Goal: Information Seeking & Learning: Learn about a topic

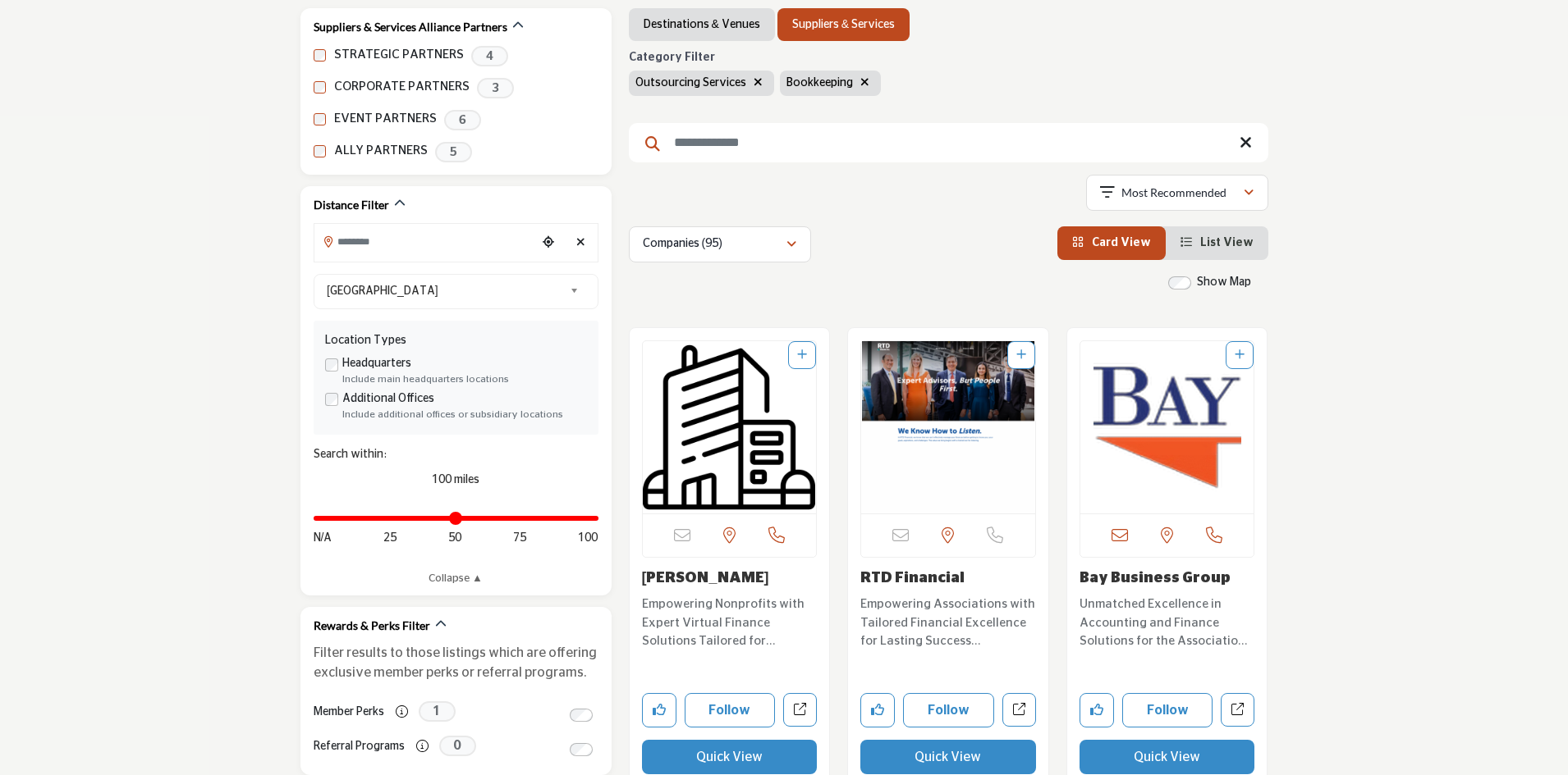
scroll to position [411, 0]
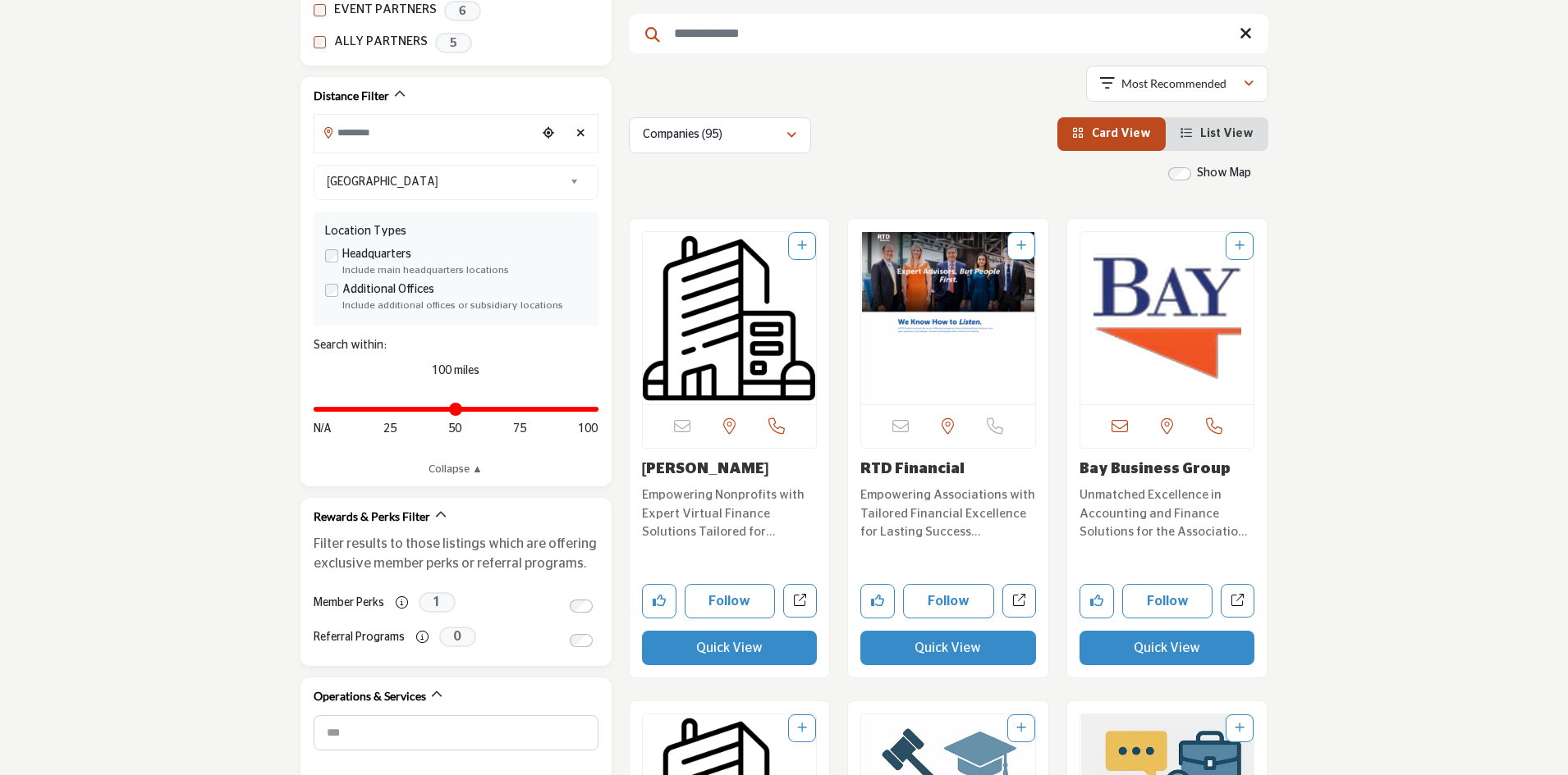
click at [721, 331] on img "Open Listing in new tab" at bounding box center [729, 318] width 174 height 172
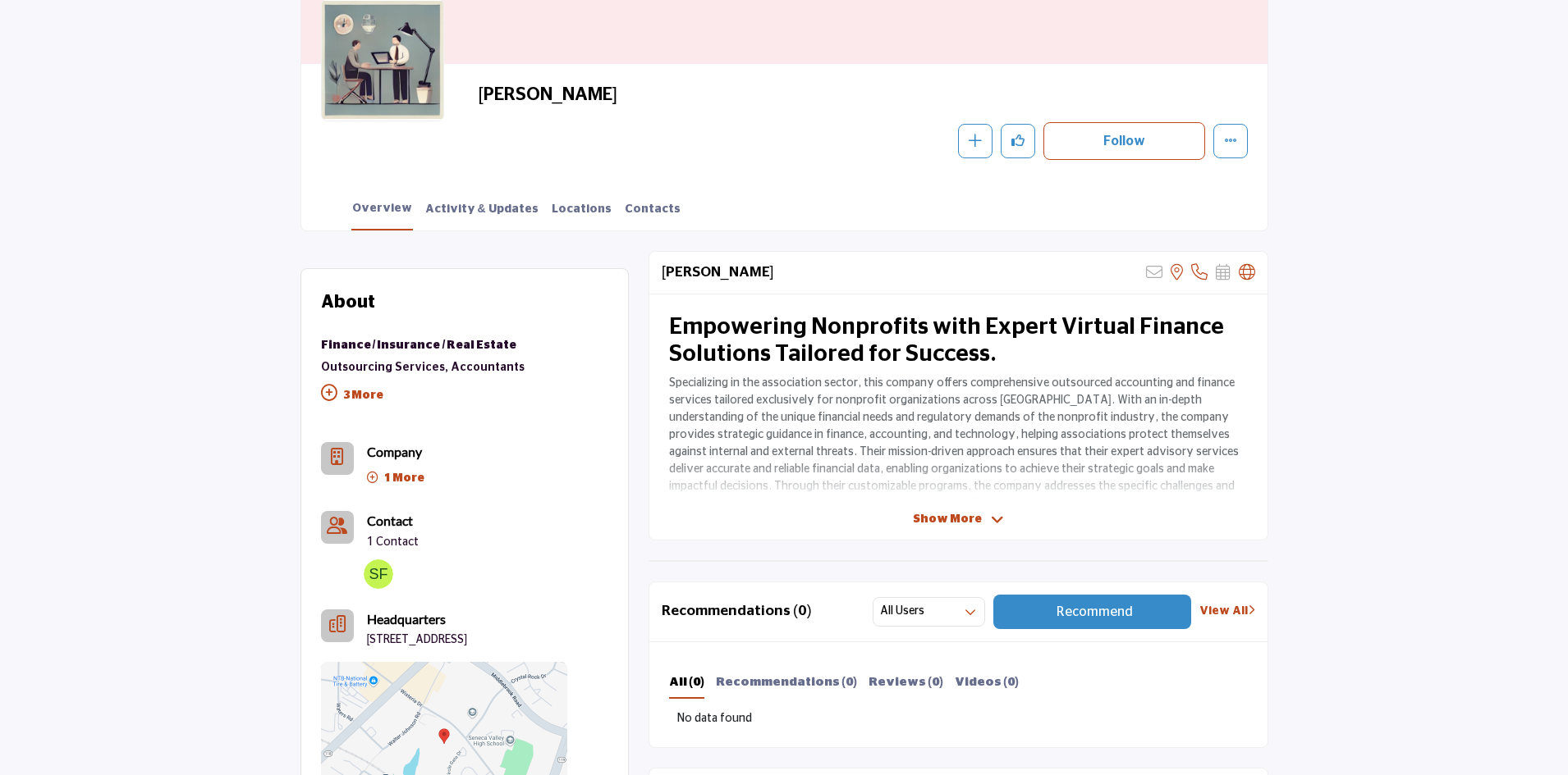
scroll to position [379, 0]
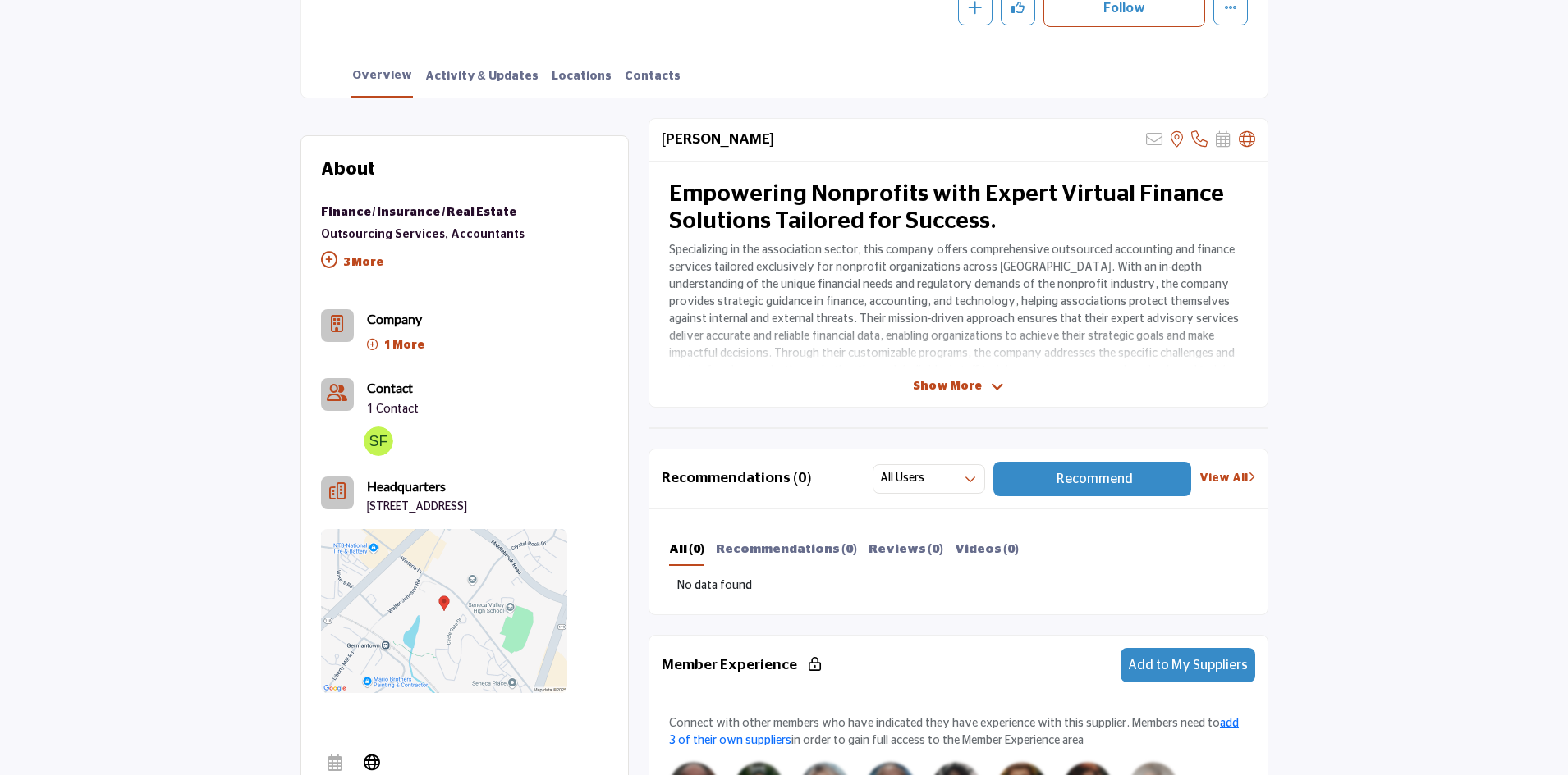
click at [996, 381] on icon at bounding box center [997, 388] width 13 height 15
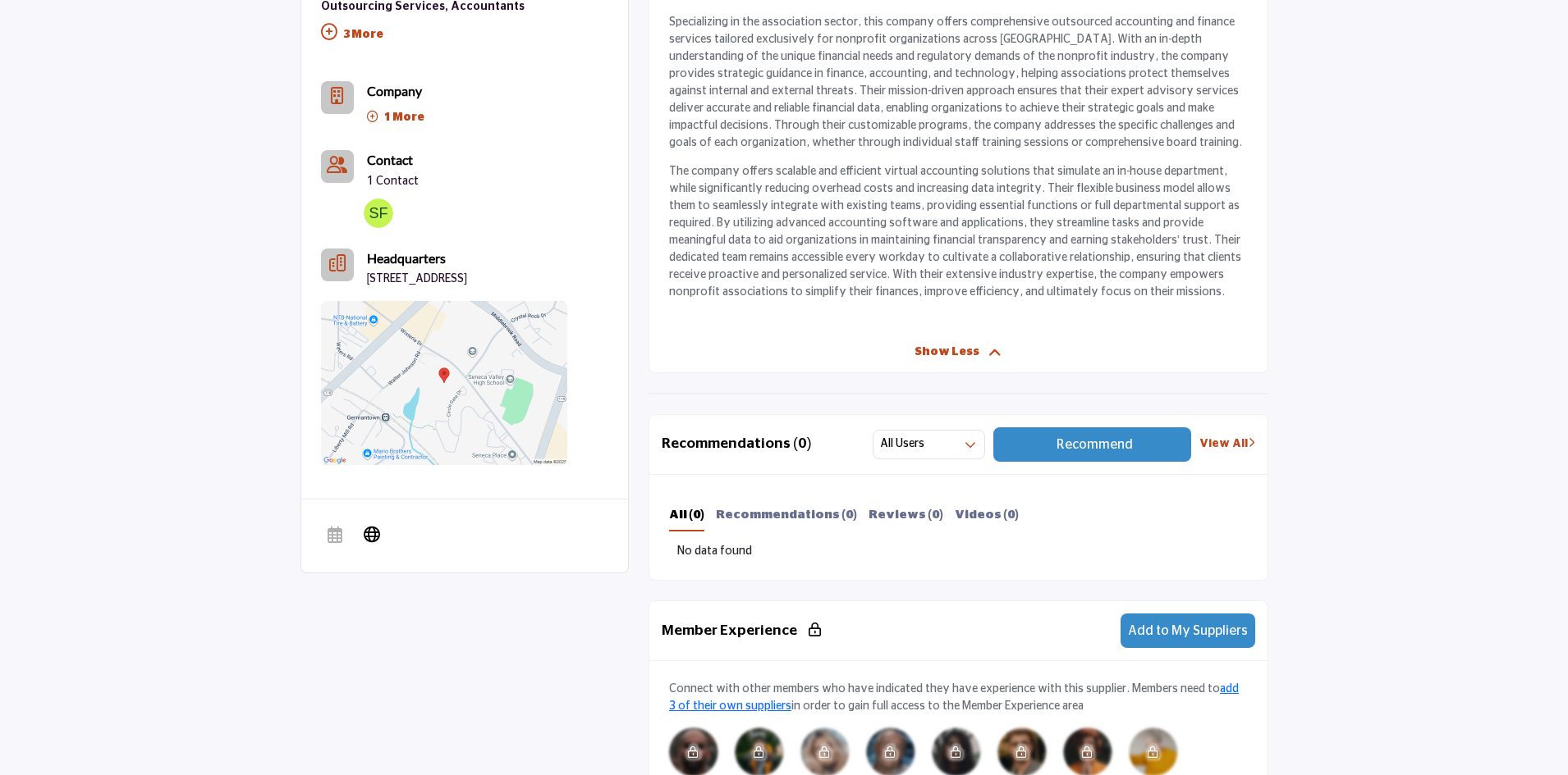
scroll to position [435, 0]
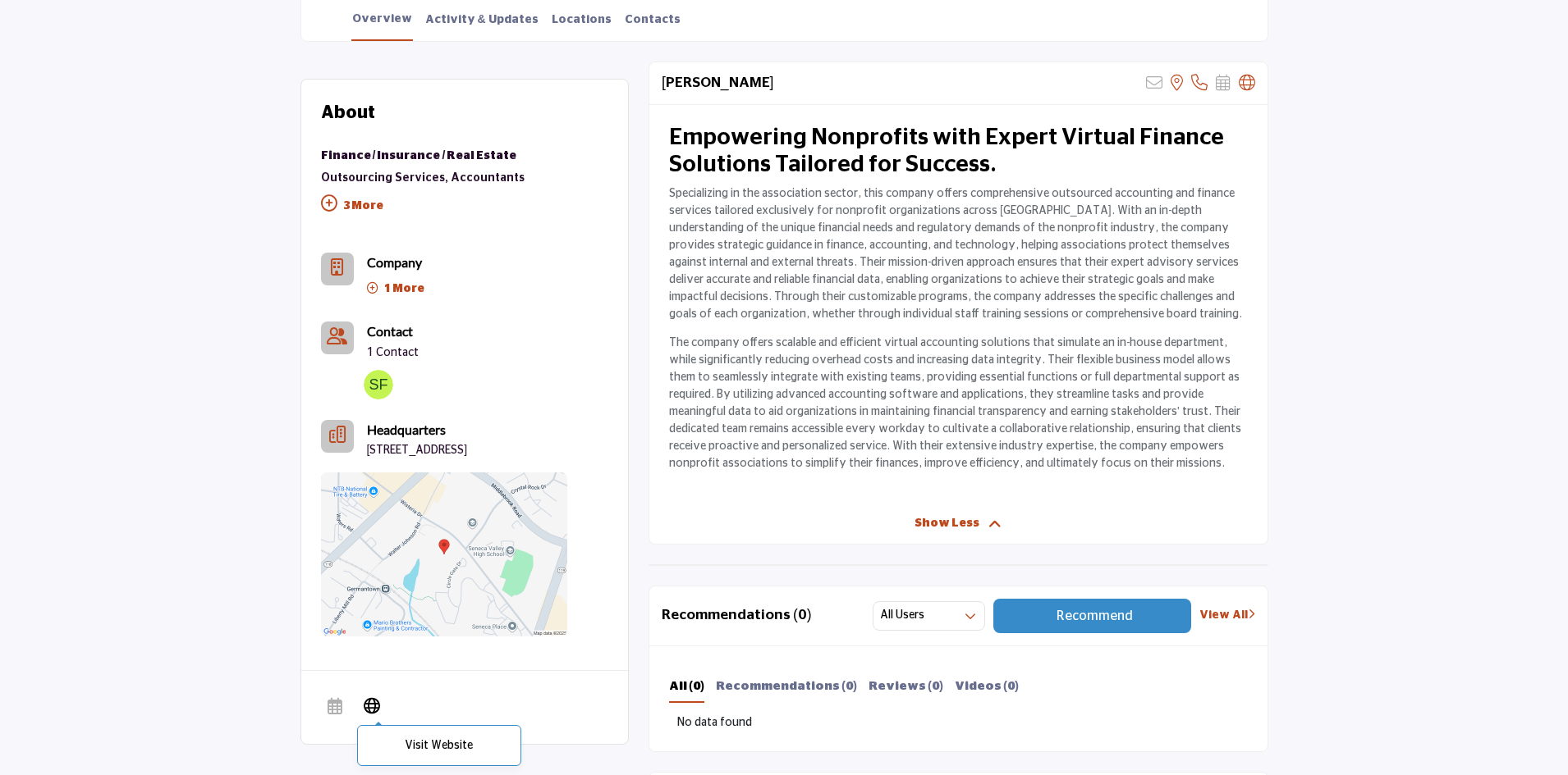
click at [366, 715] on icon at bounding box center [372, 705] width 16 height 20
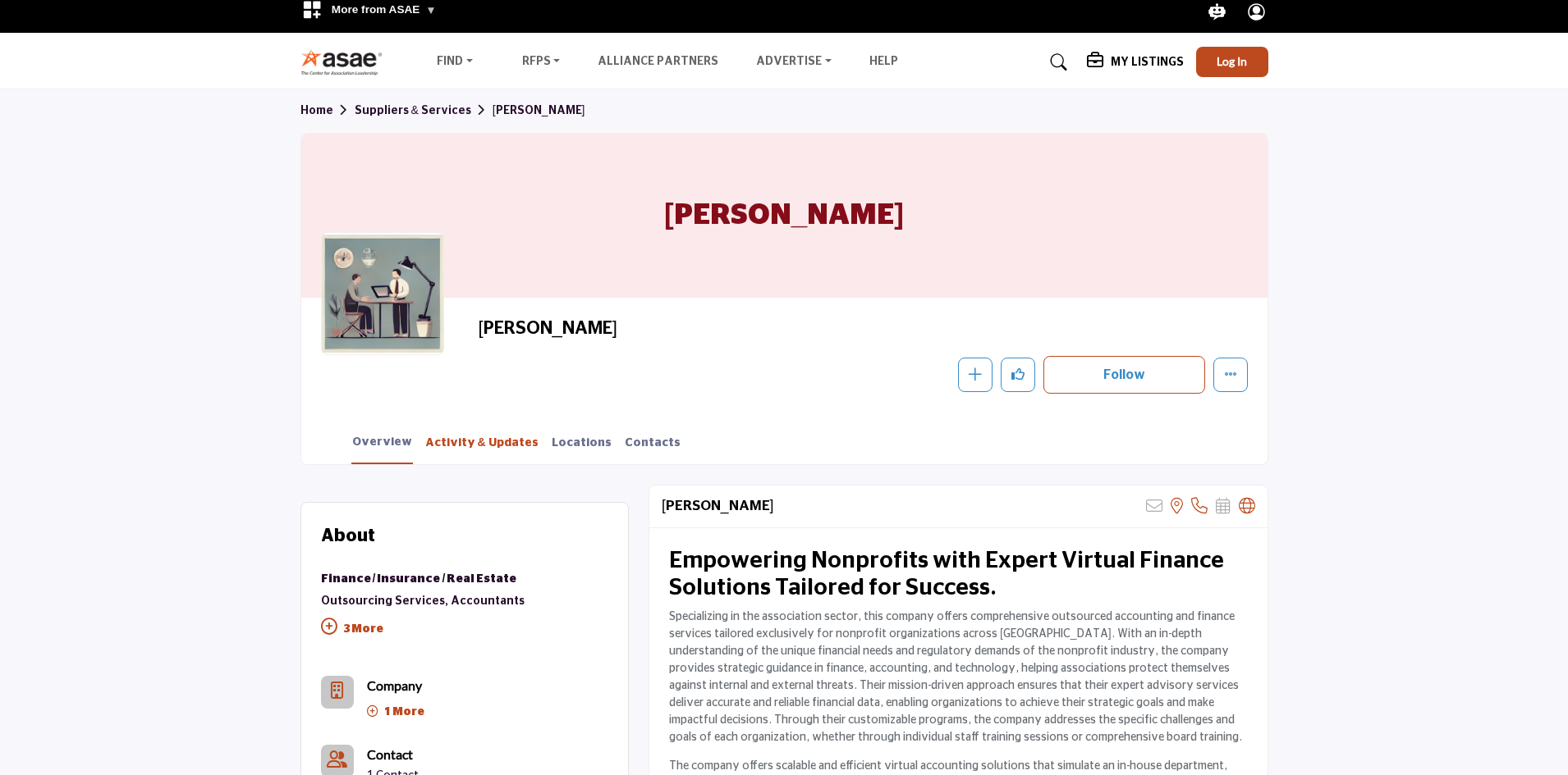
scroll to position [0, 0]
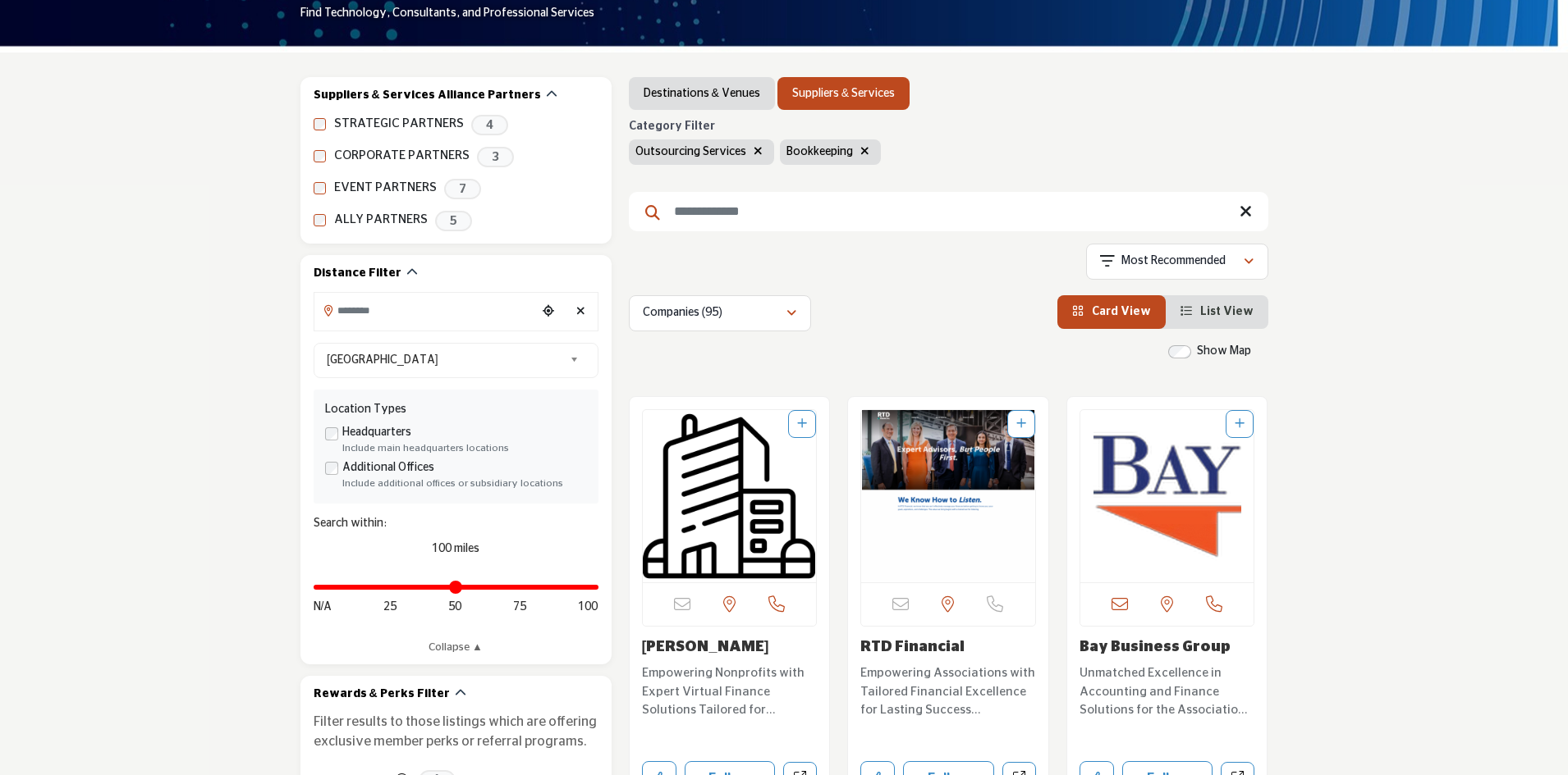
scroll to position [247, 0]
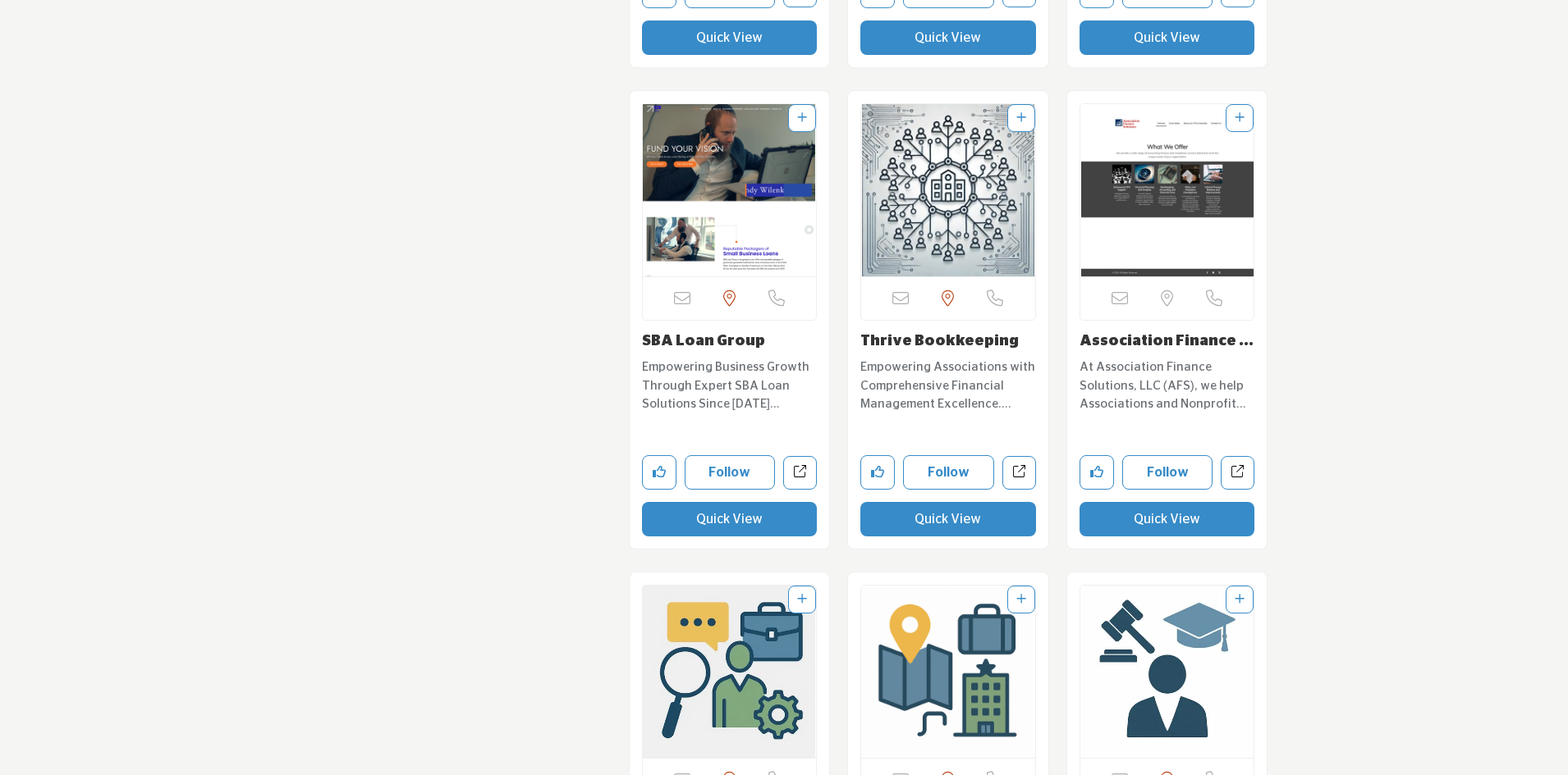
scroll to position [2954, 0]
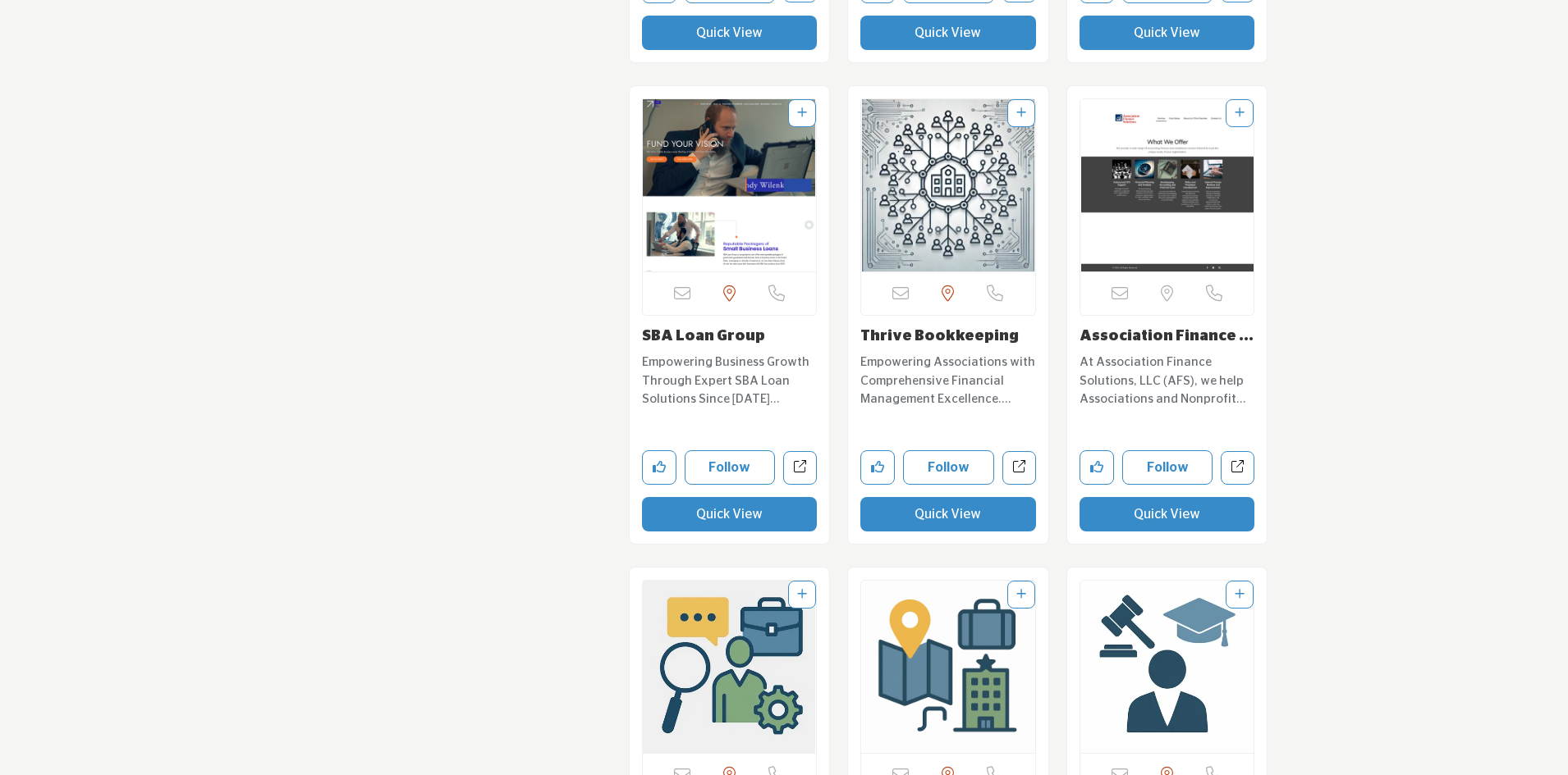
click at [920, 394] on p "Empowering Associations with Comprehensive Financial Management Excellence. Spe…" at bounding box center [948, 382] width 176 height 56
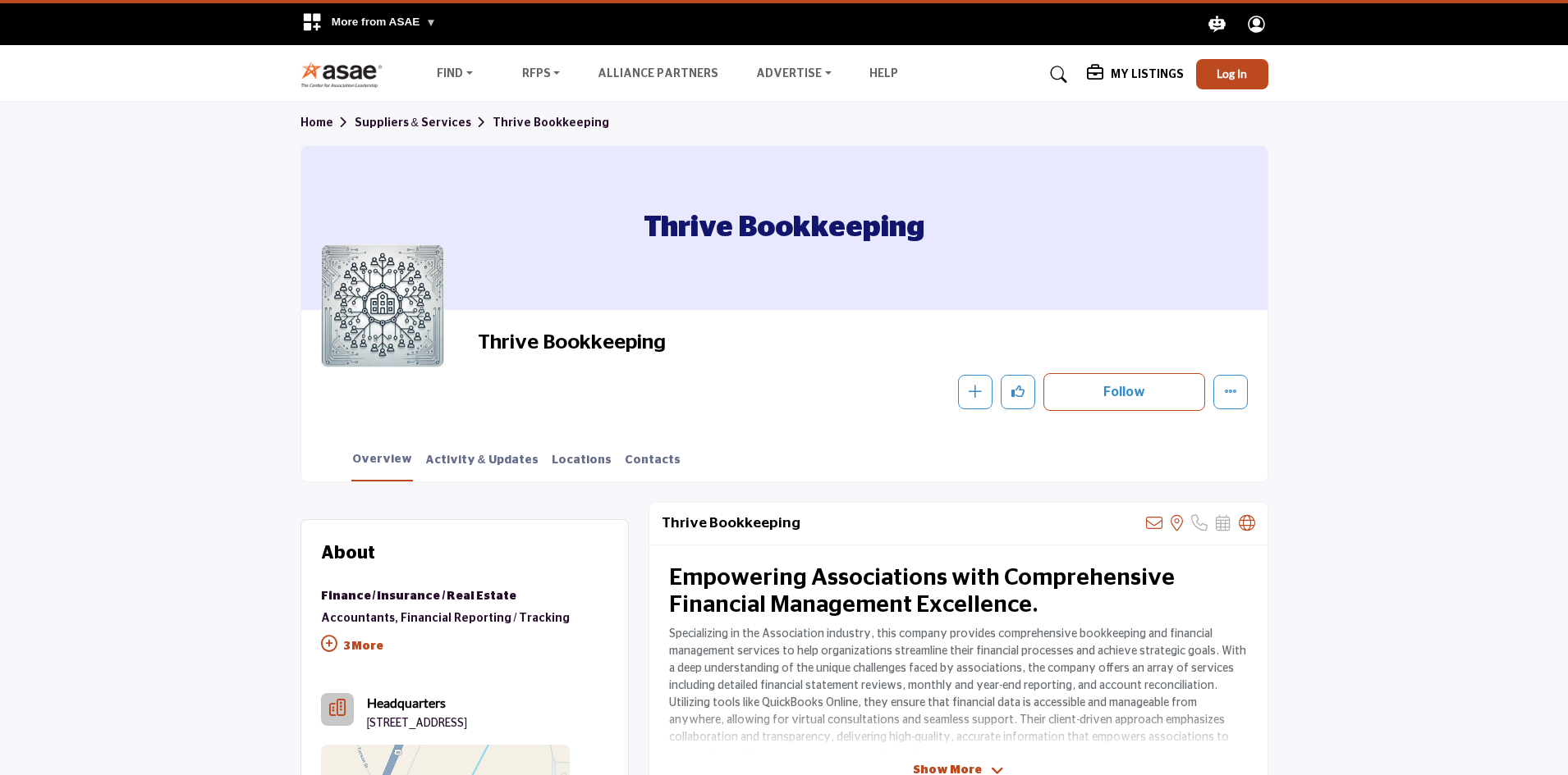
scroll to position [411, 0]
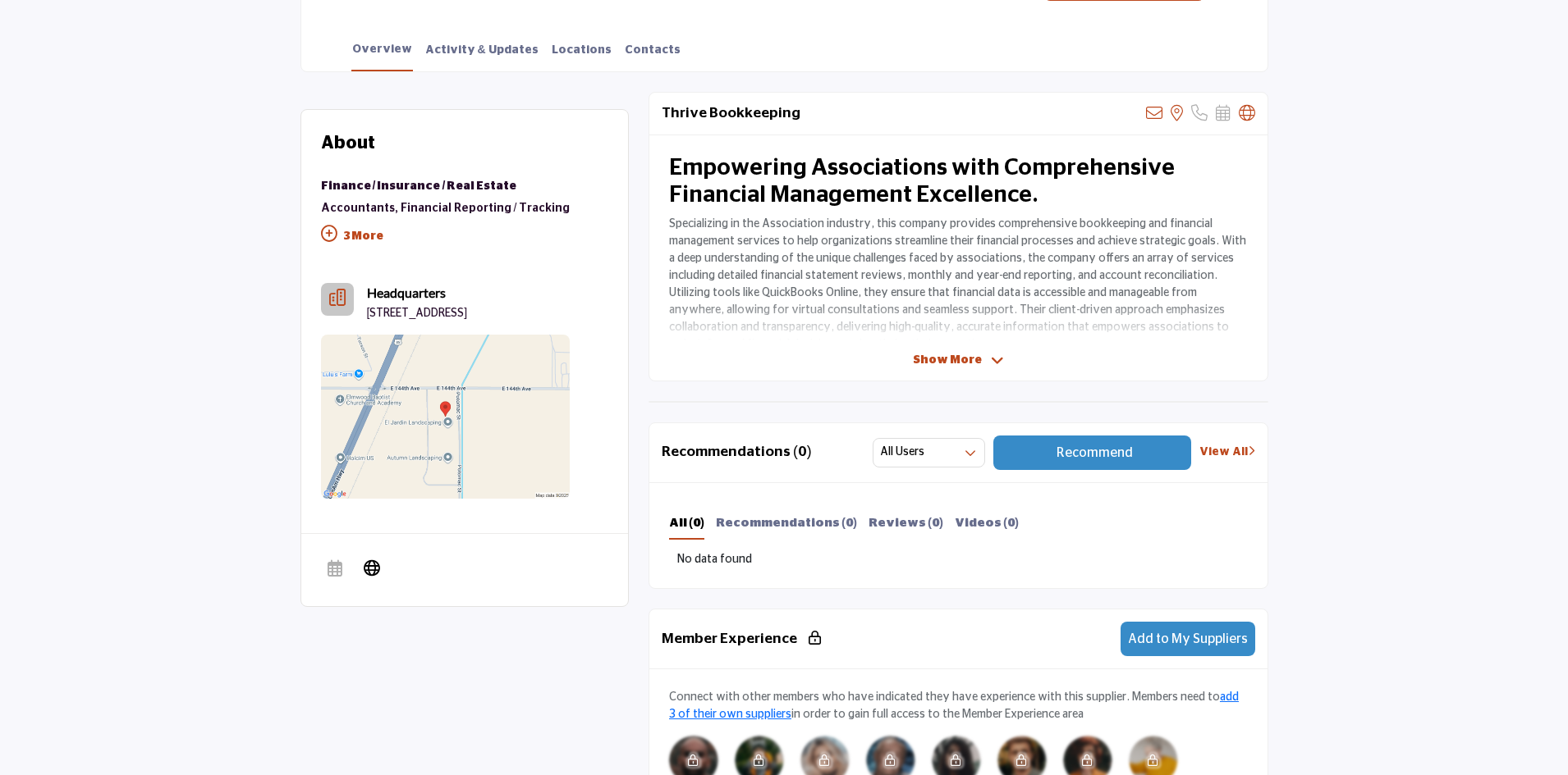
click at [956, 364] on span "Show More" at bounding box center [948, 360] width 69 height 17
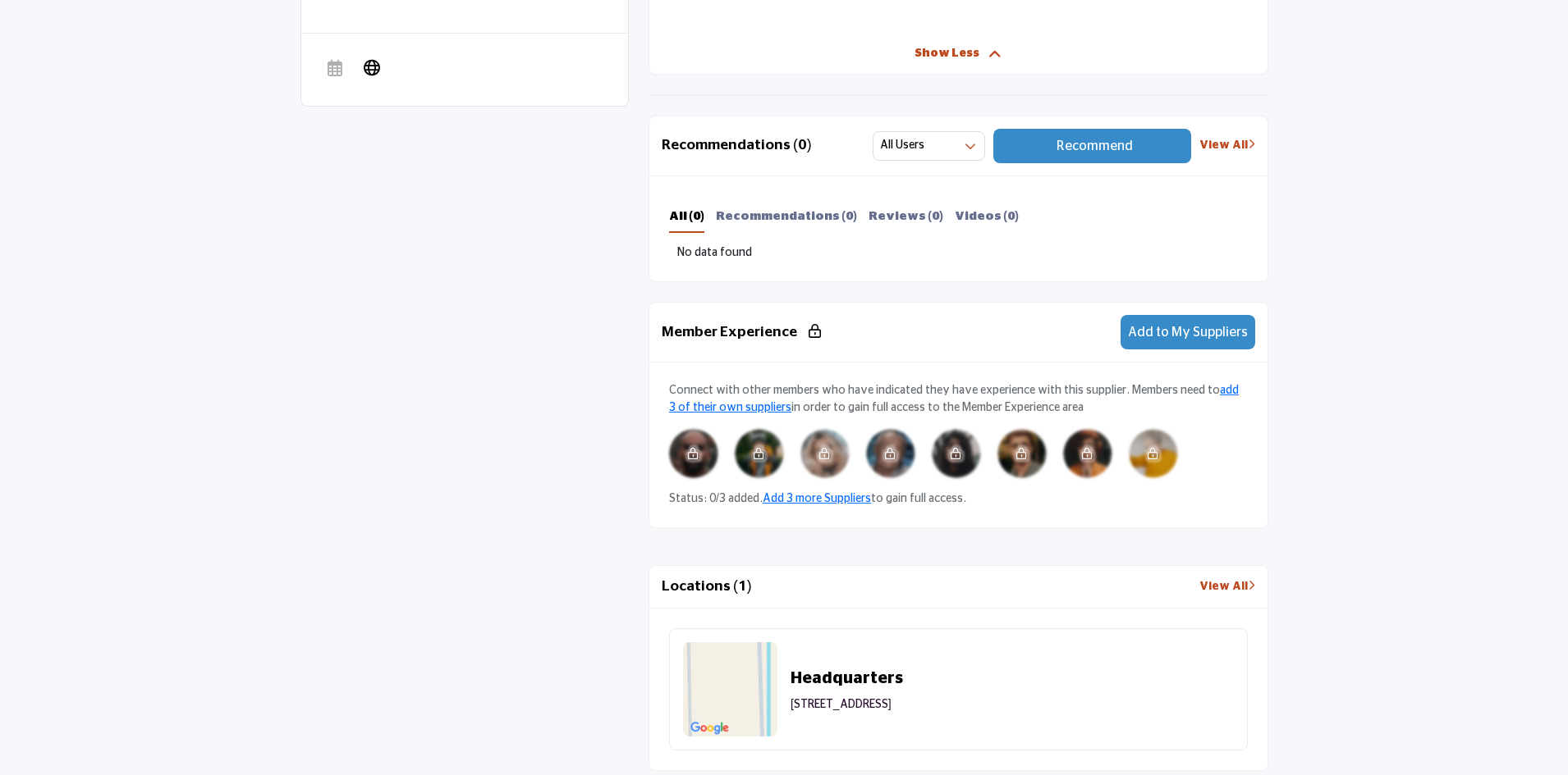
scroll to position [656, 0]
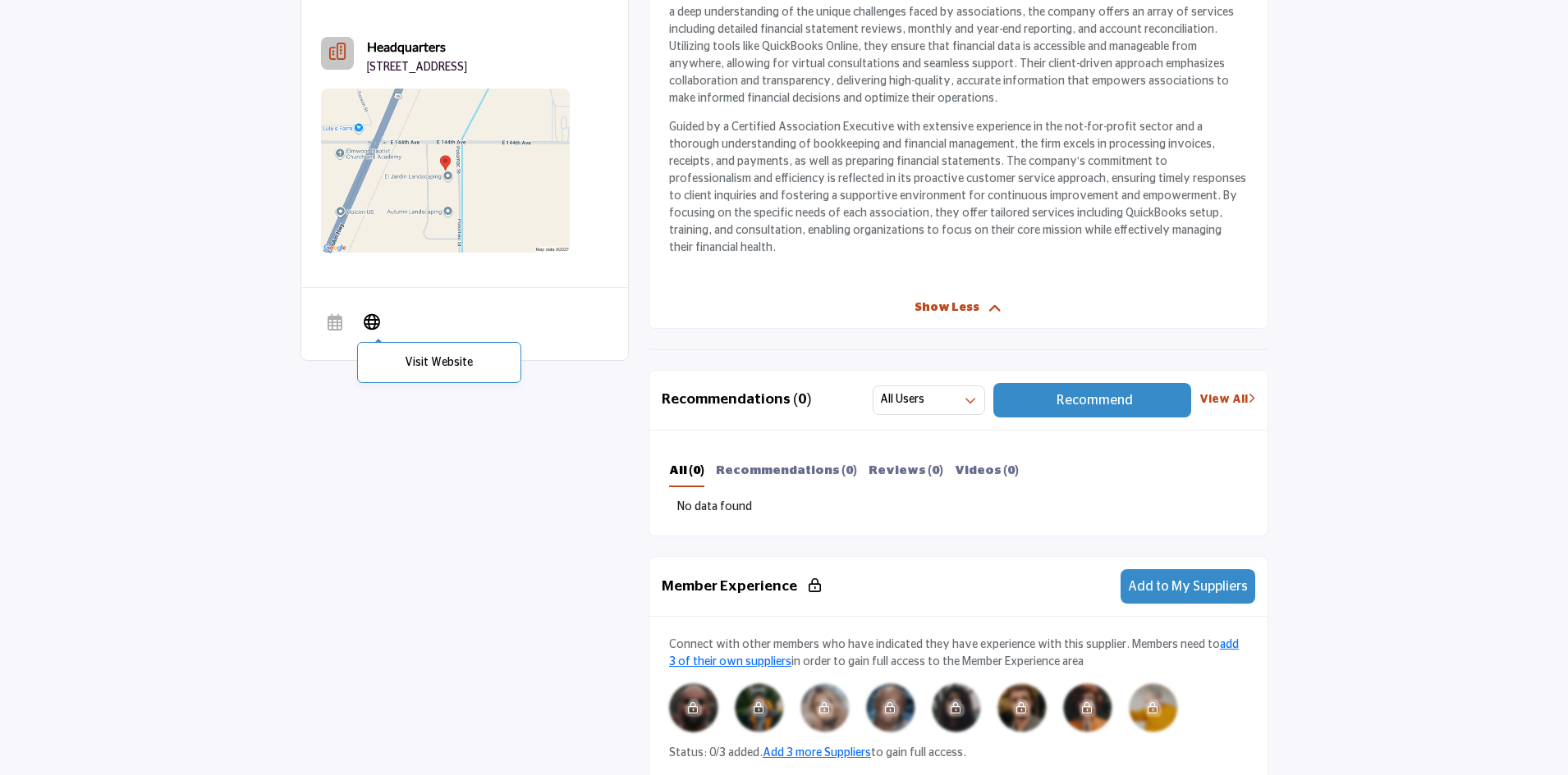
click at [372, 331] on icon at bounding box center [372, 322] width 16 height 20
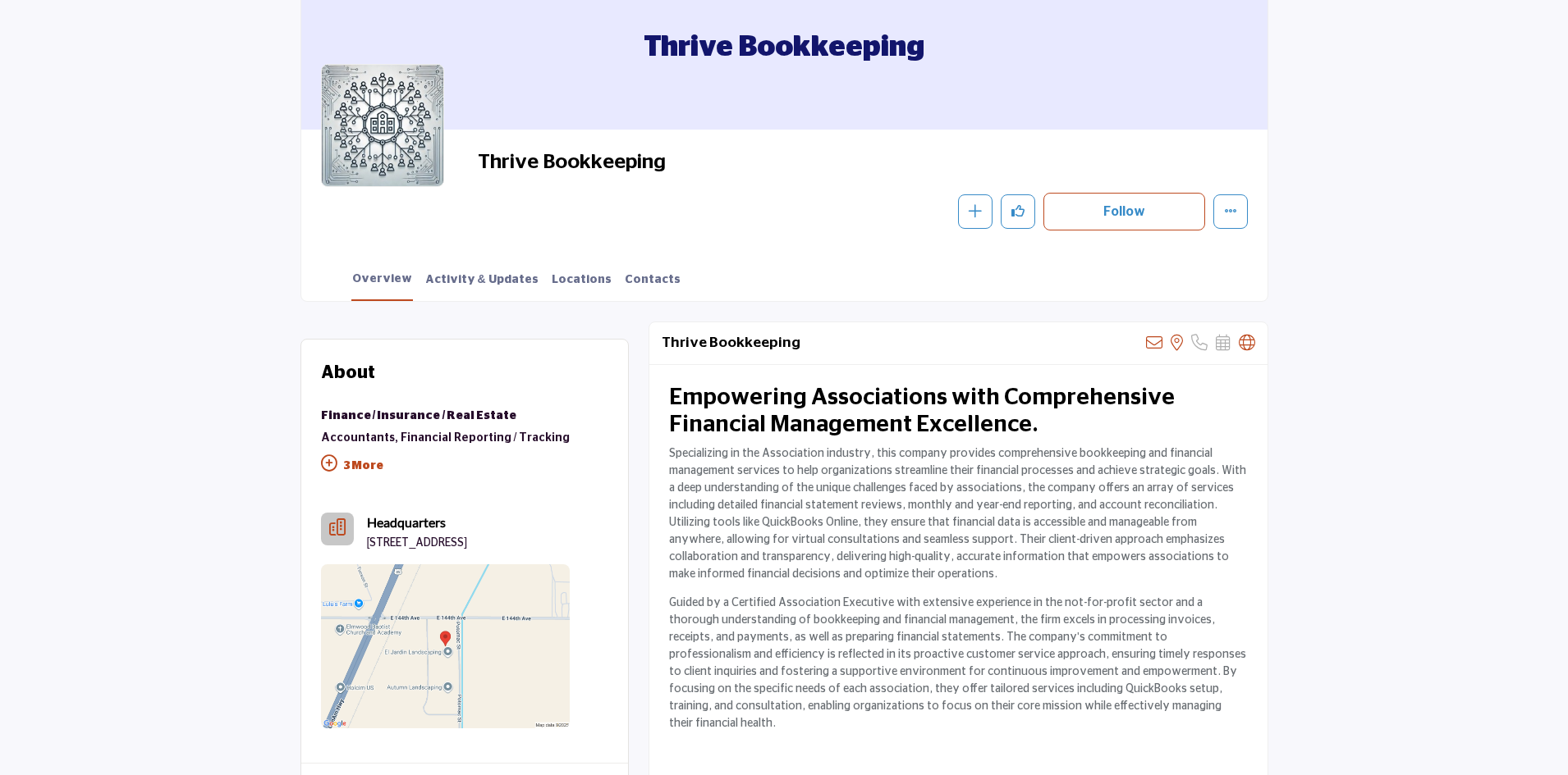
scroll to position [0, 0]
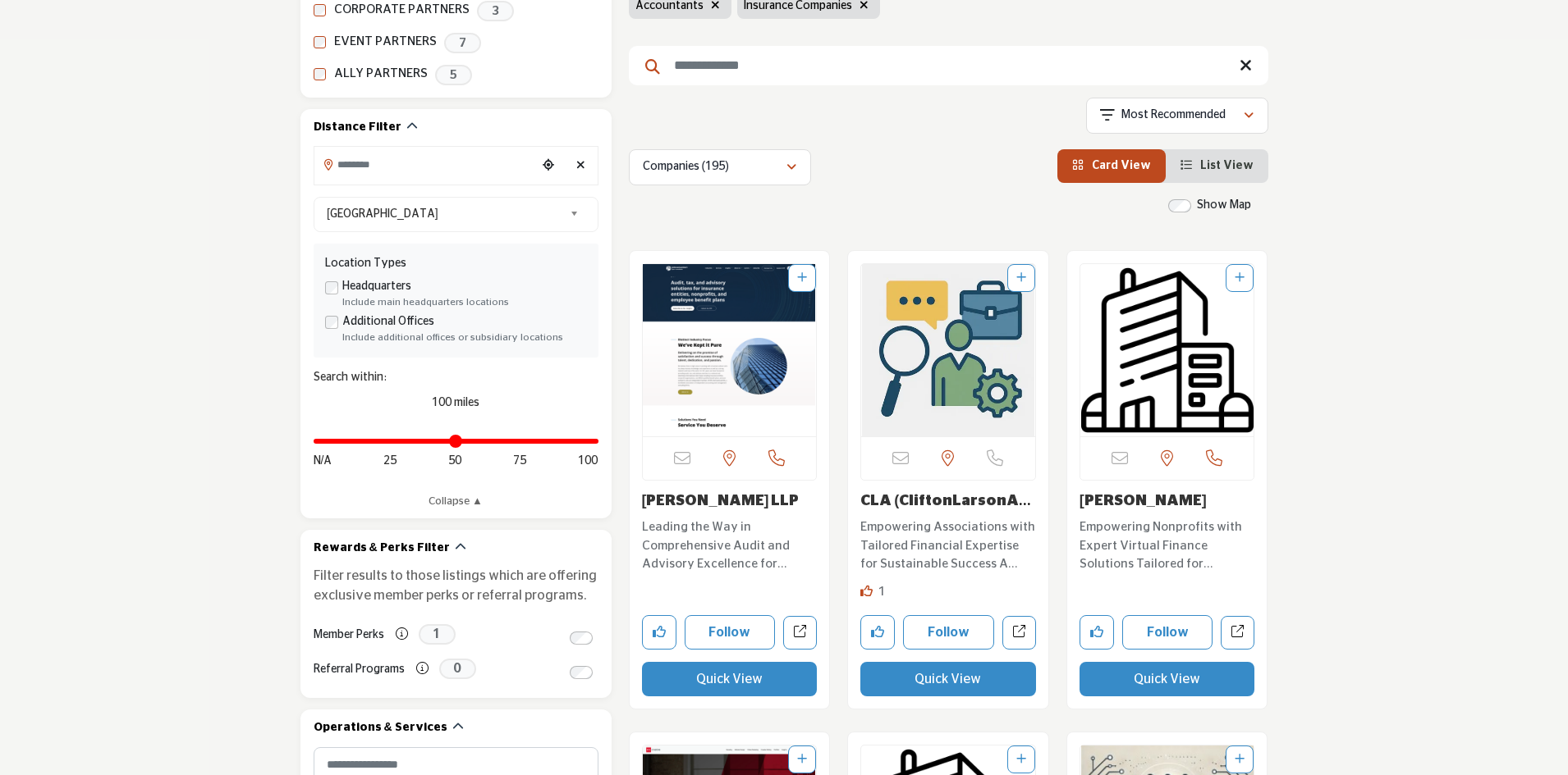
scroll to position [411, 0]
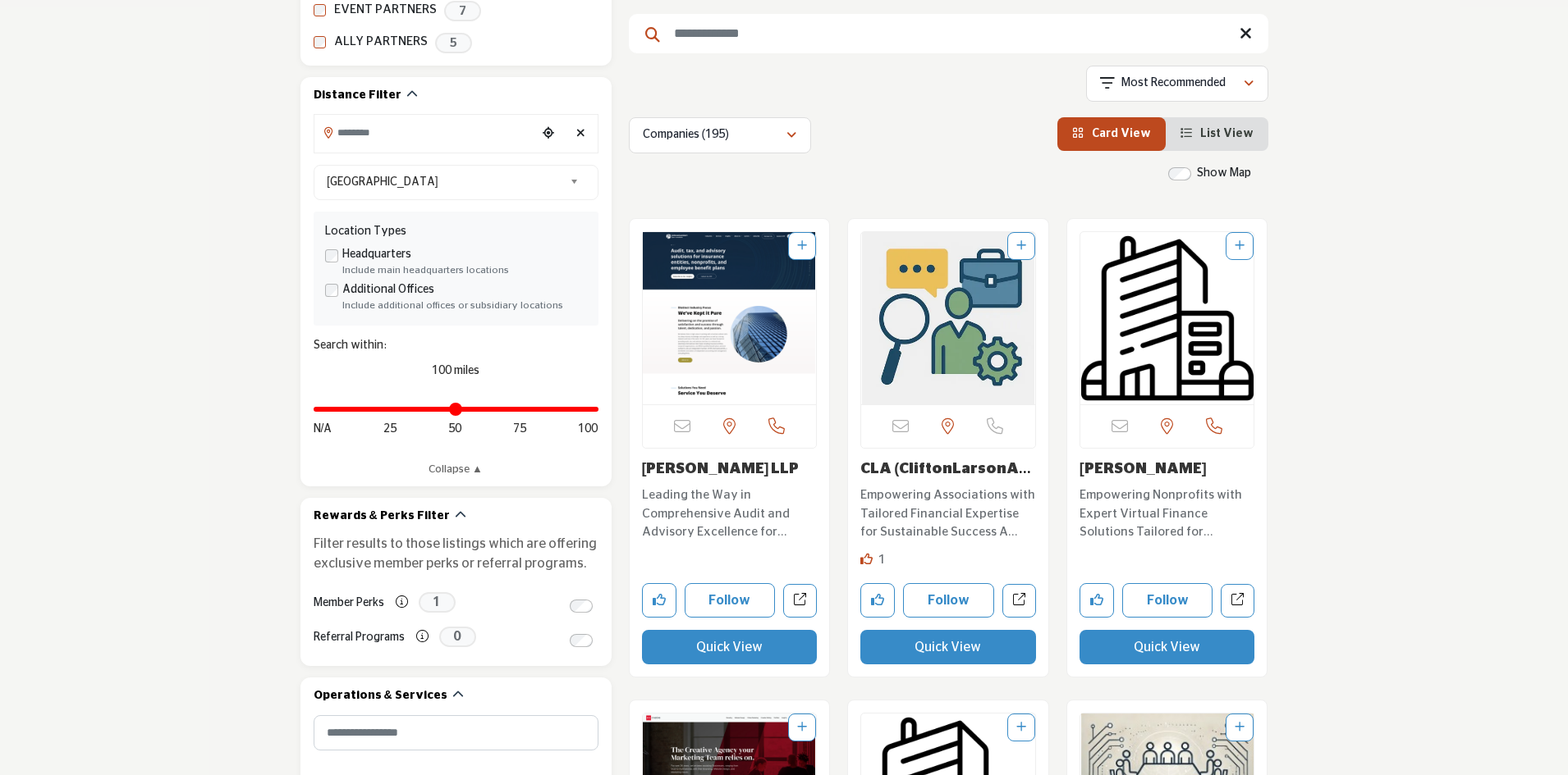
click at [712, 329] on img "Open Listing in new tab" at bounding box center [729, 318] width 174 height 172
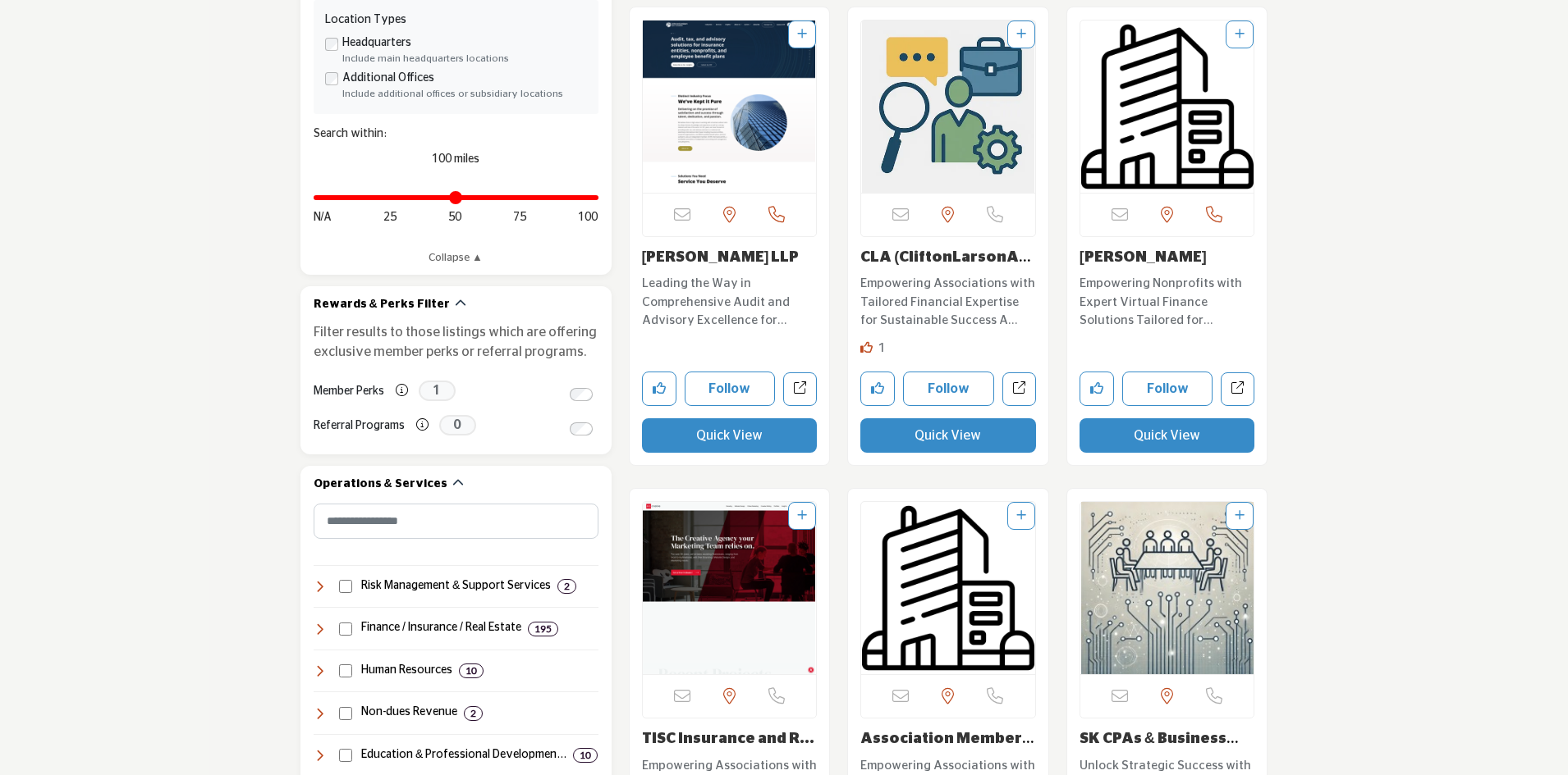
scroll to position [739, 0]
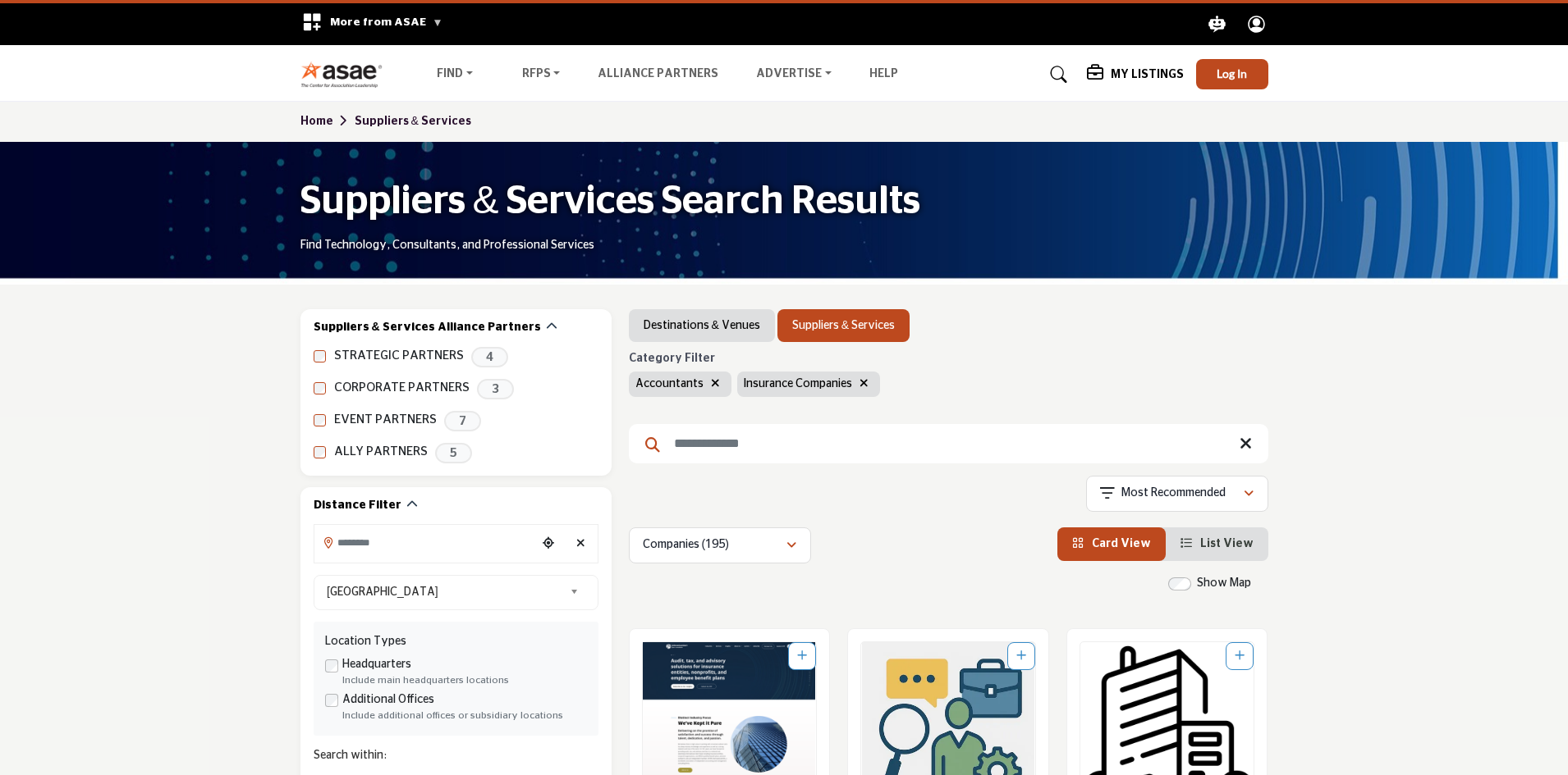
click at [860, 381] on icon "button" at bounding box center [864, 383] width 9 height 12
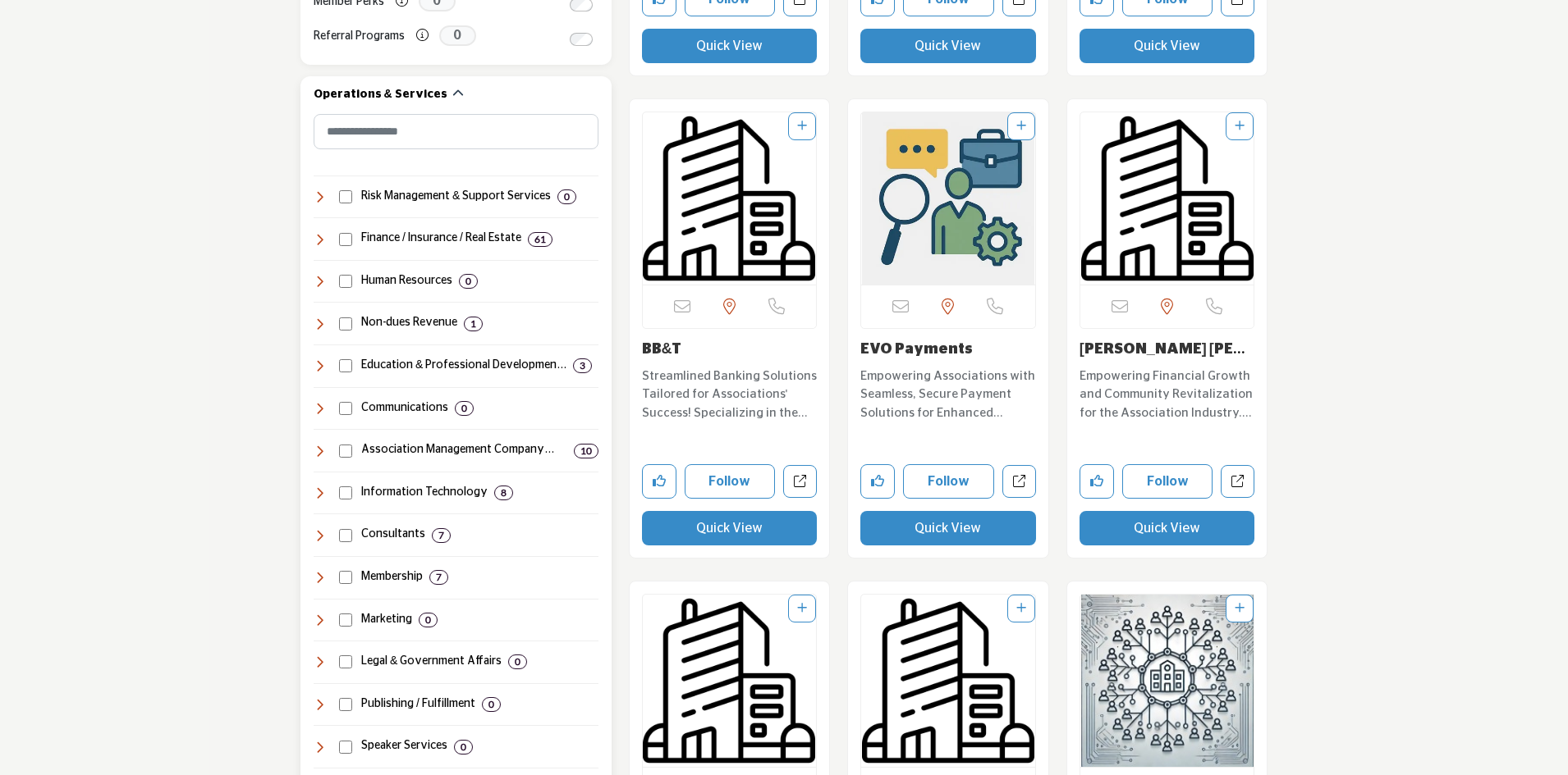
scroll to position [1067, 0]
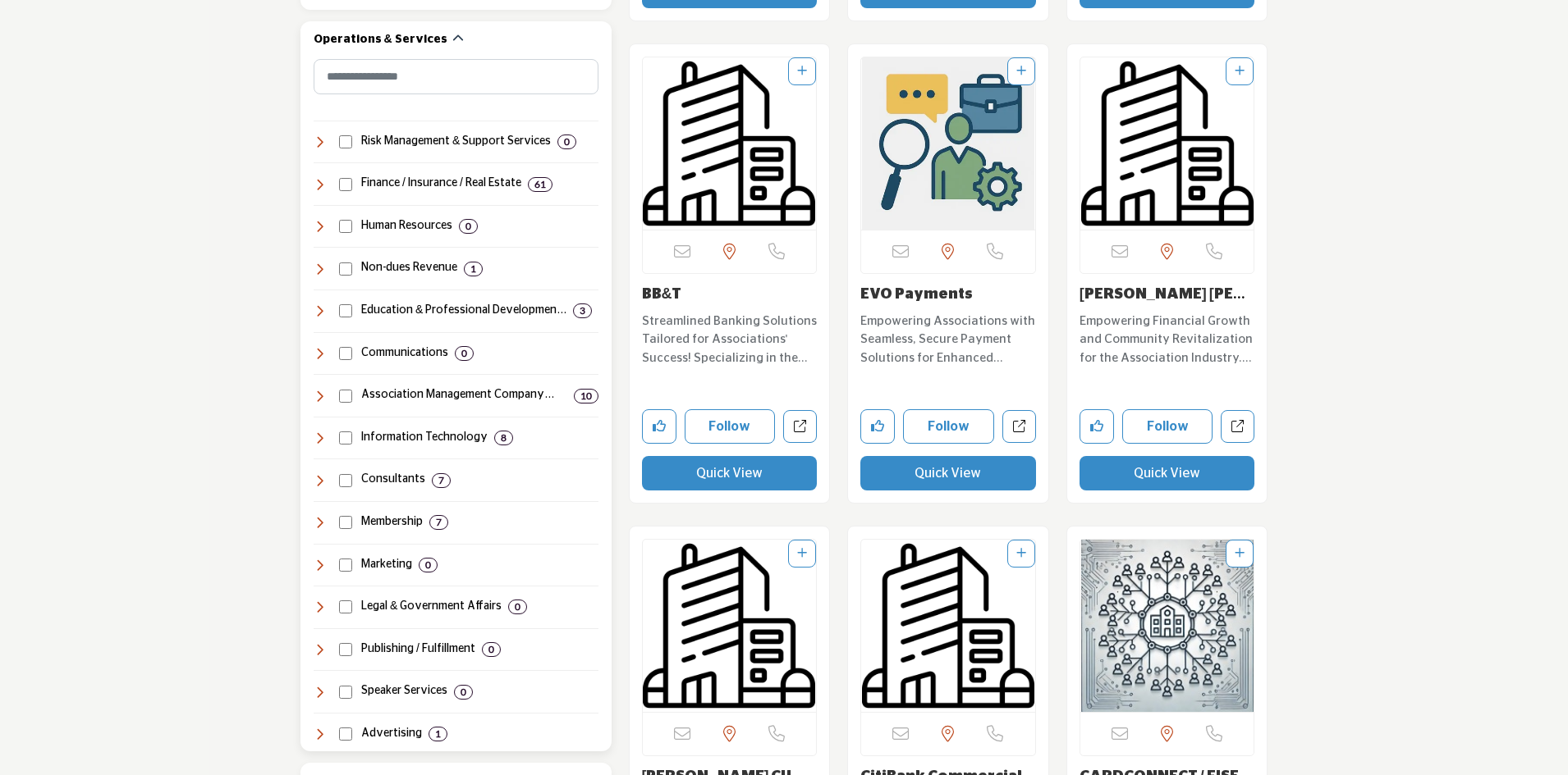
click at [323, 182] on icon at bounding box center [320, 185] width 13 height 13
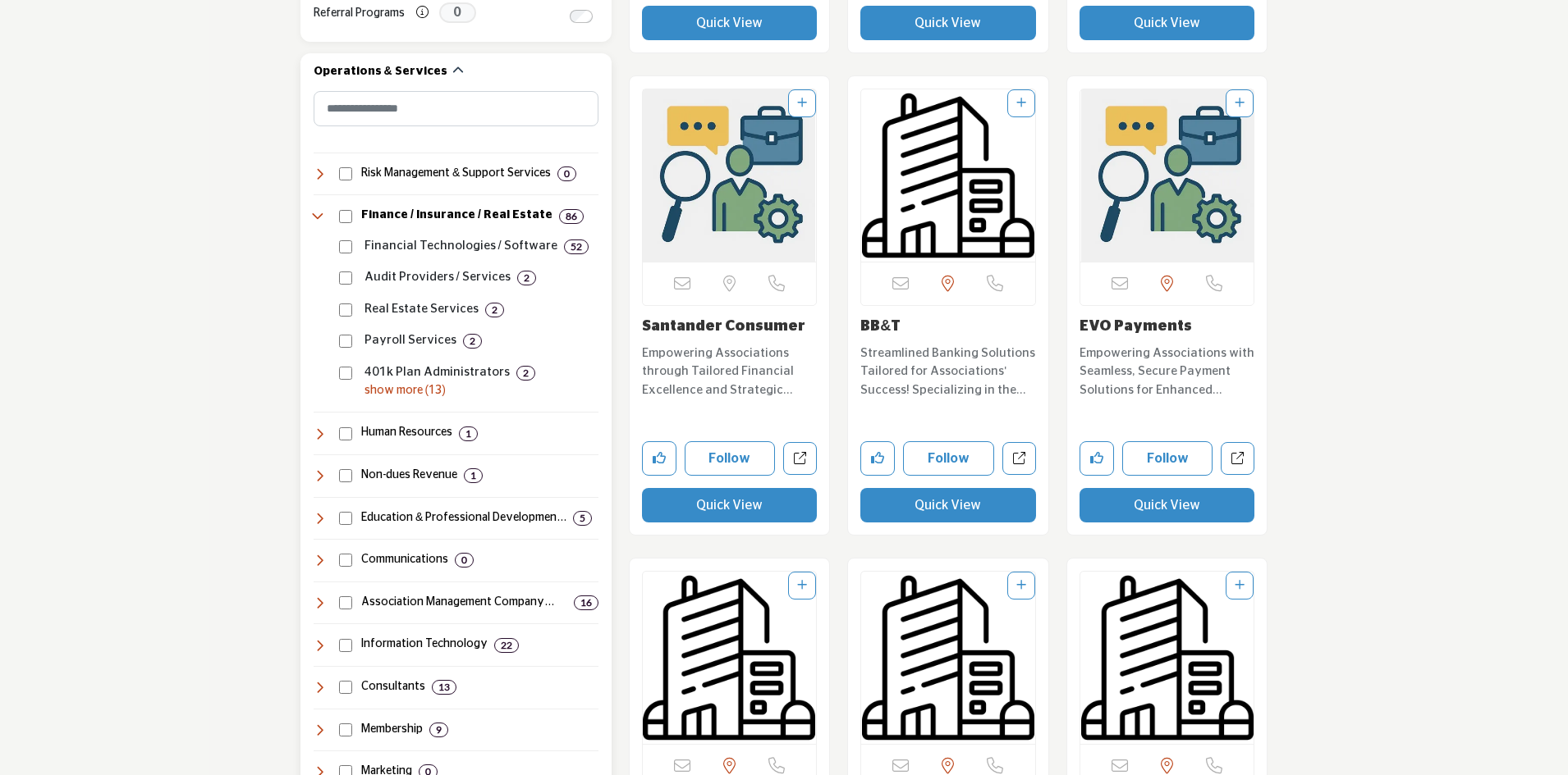
scroll to position [903, 0]
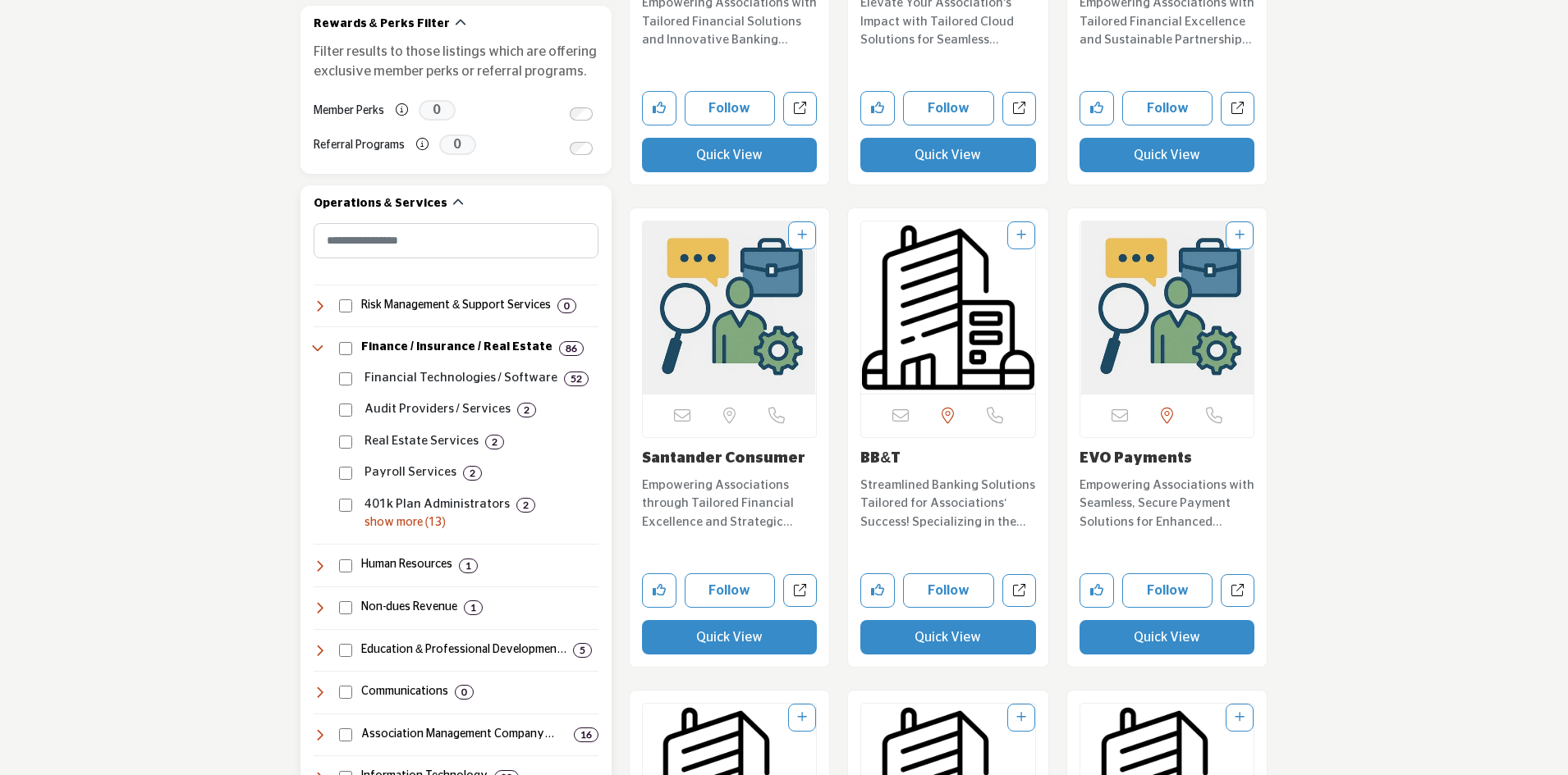
click at [320, 345] on icon at bounding box center [320, 349] width 13 height 13
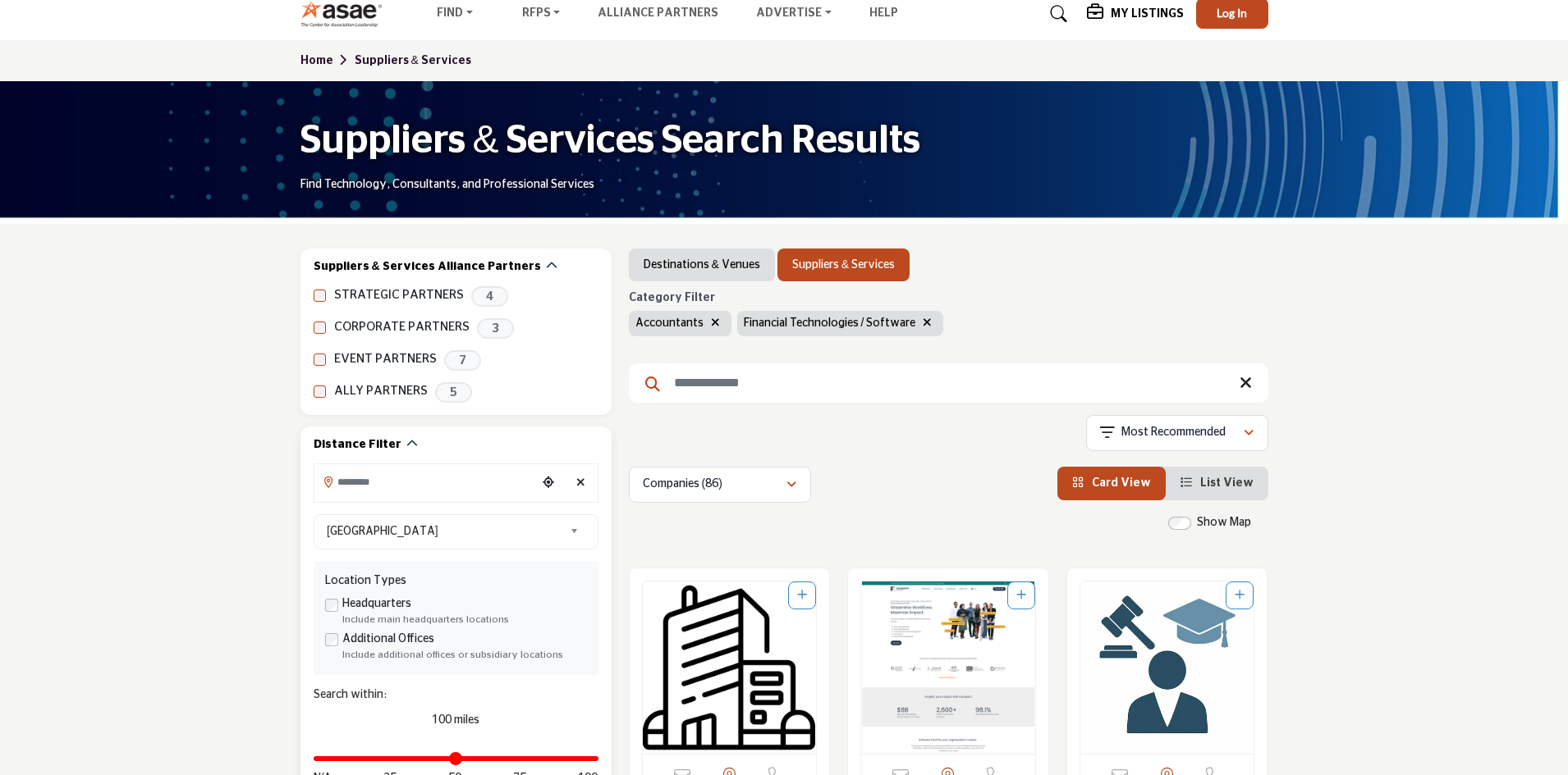
scroll to position [0, 0]
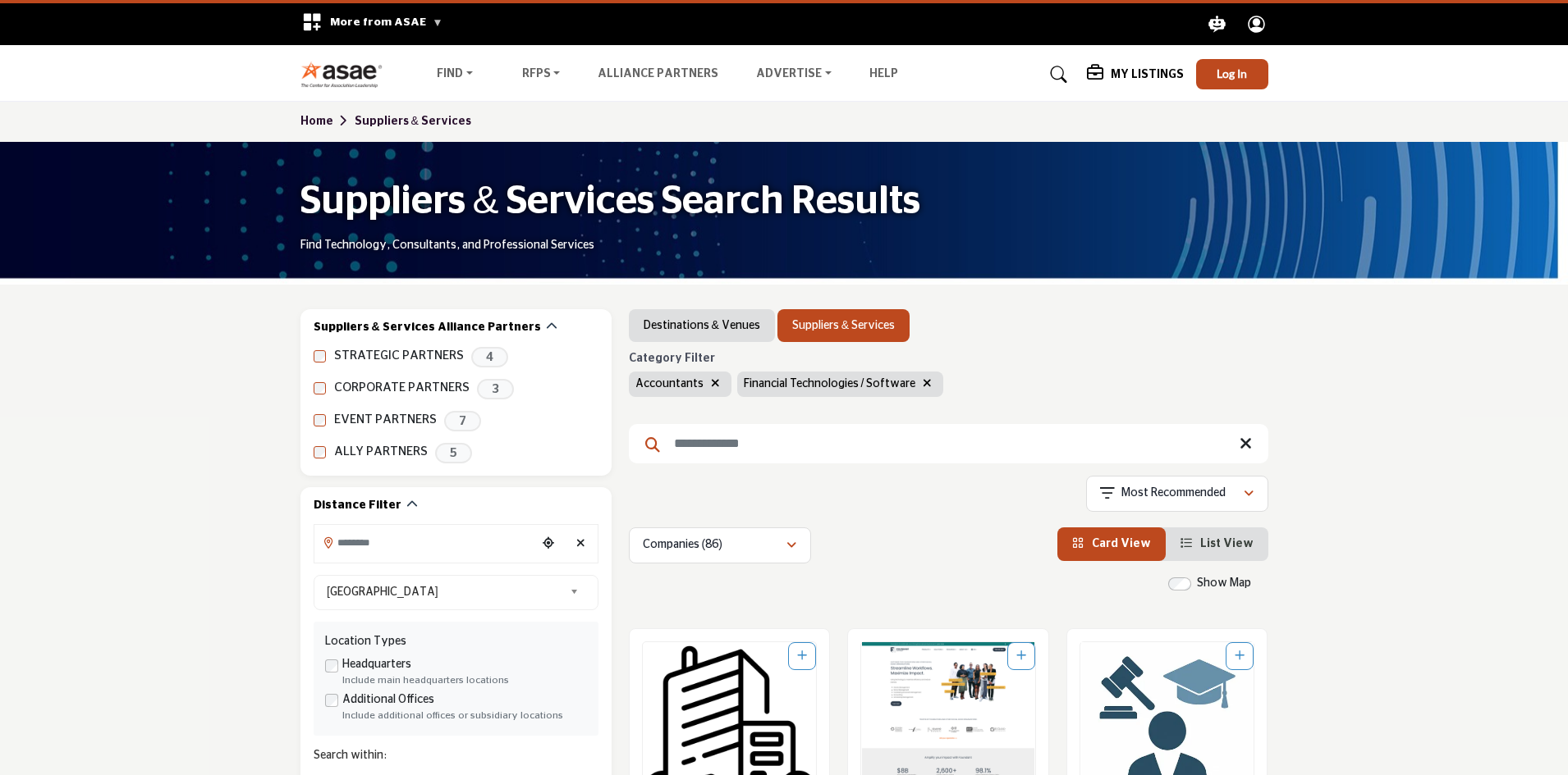
click at [923, 385] on icon "button" at bounding box center [927, 383] width 9 height 12
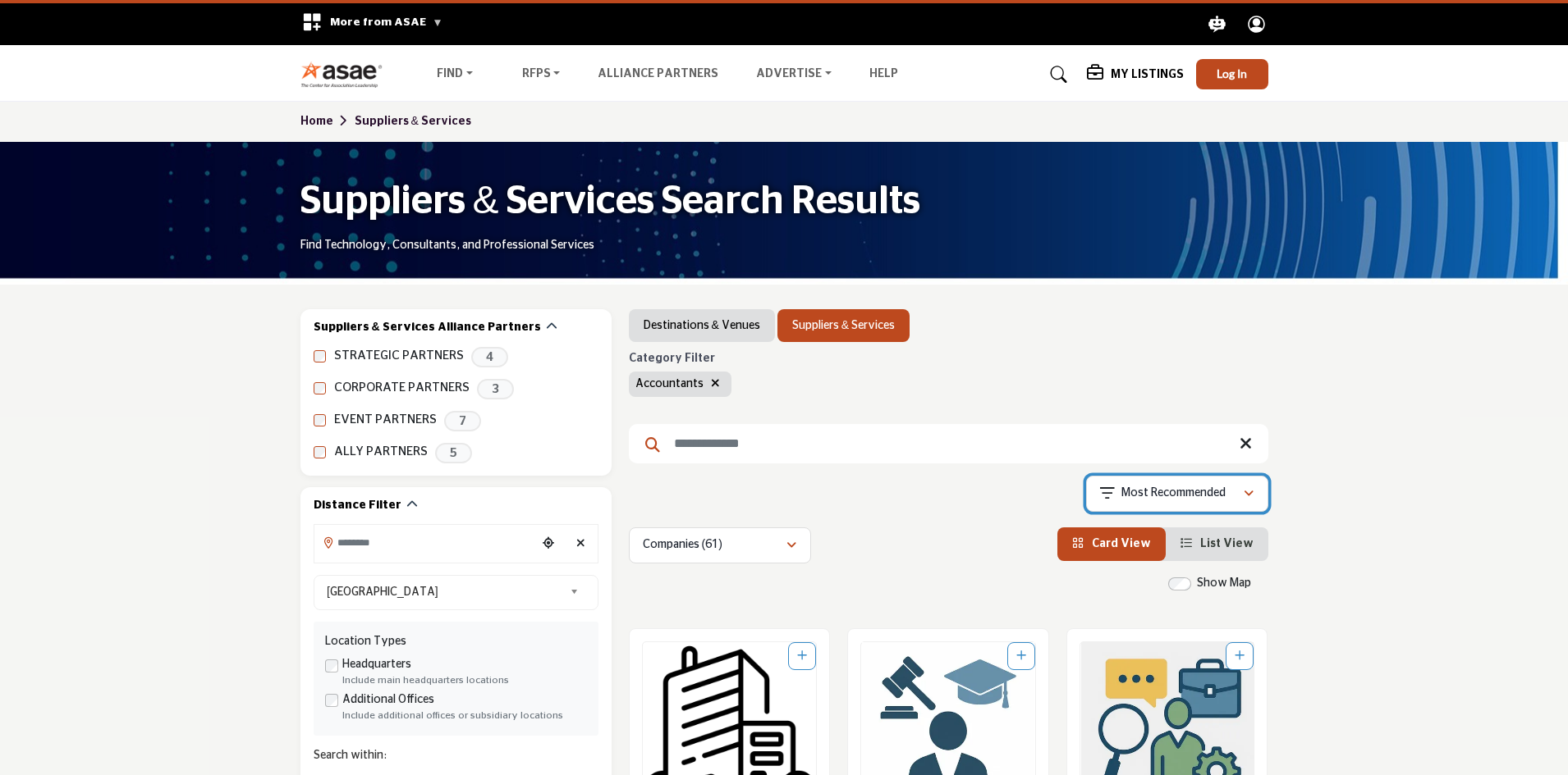
click at [1177, 506] on button "Most Recommended" at bounding box center [1177, 494] width 182 height 36
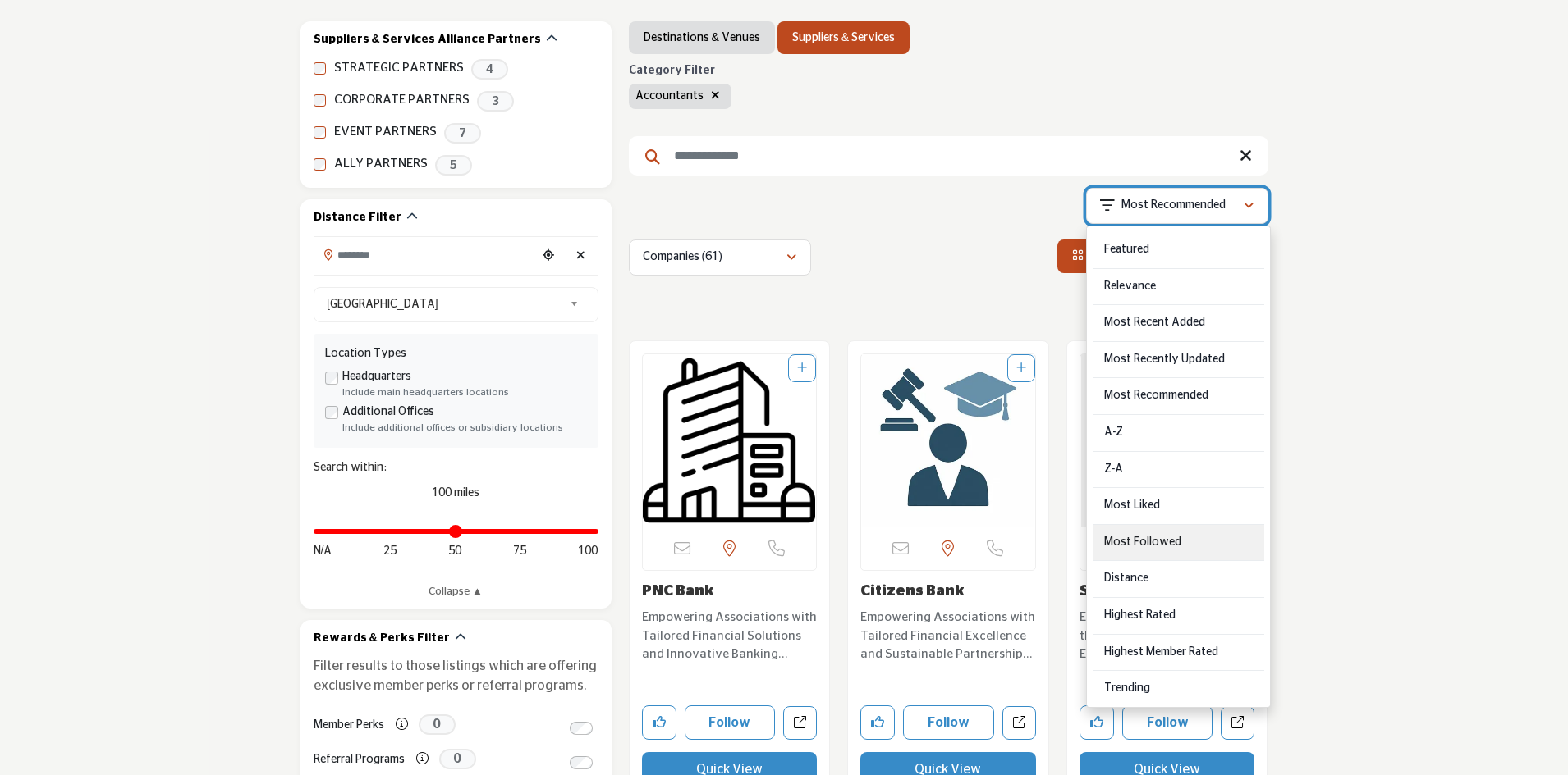
scroll to position [328, 0]
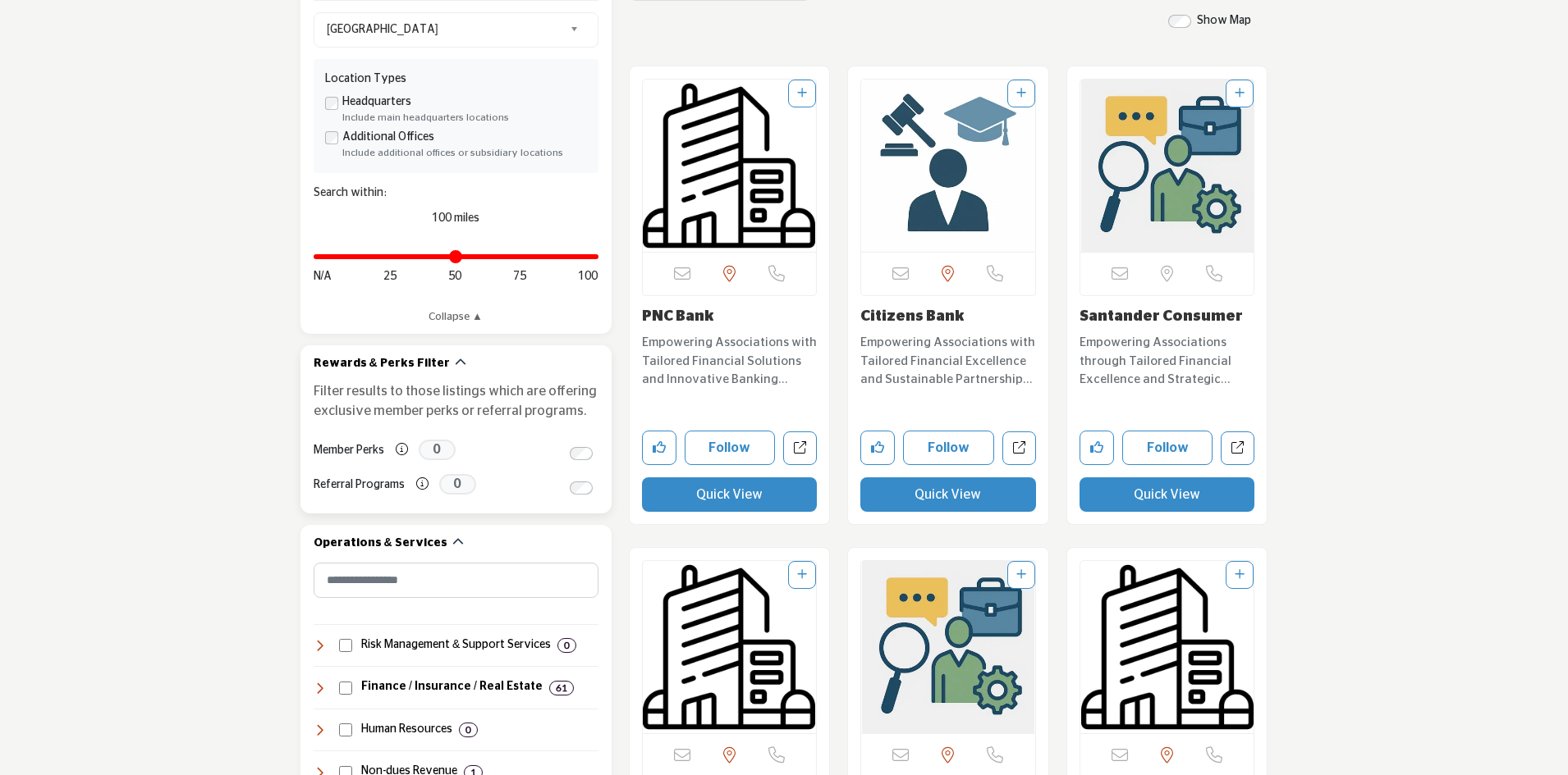
scroll to position [739, 0]
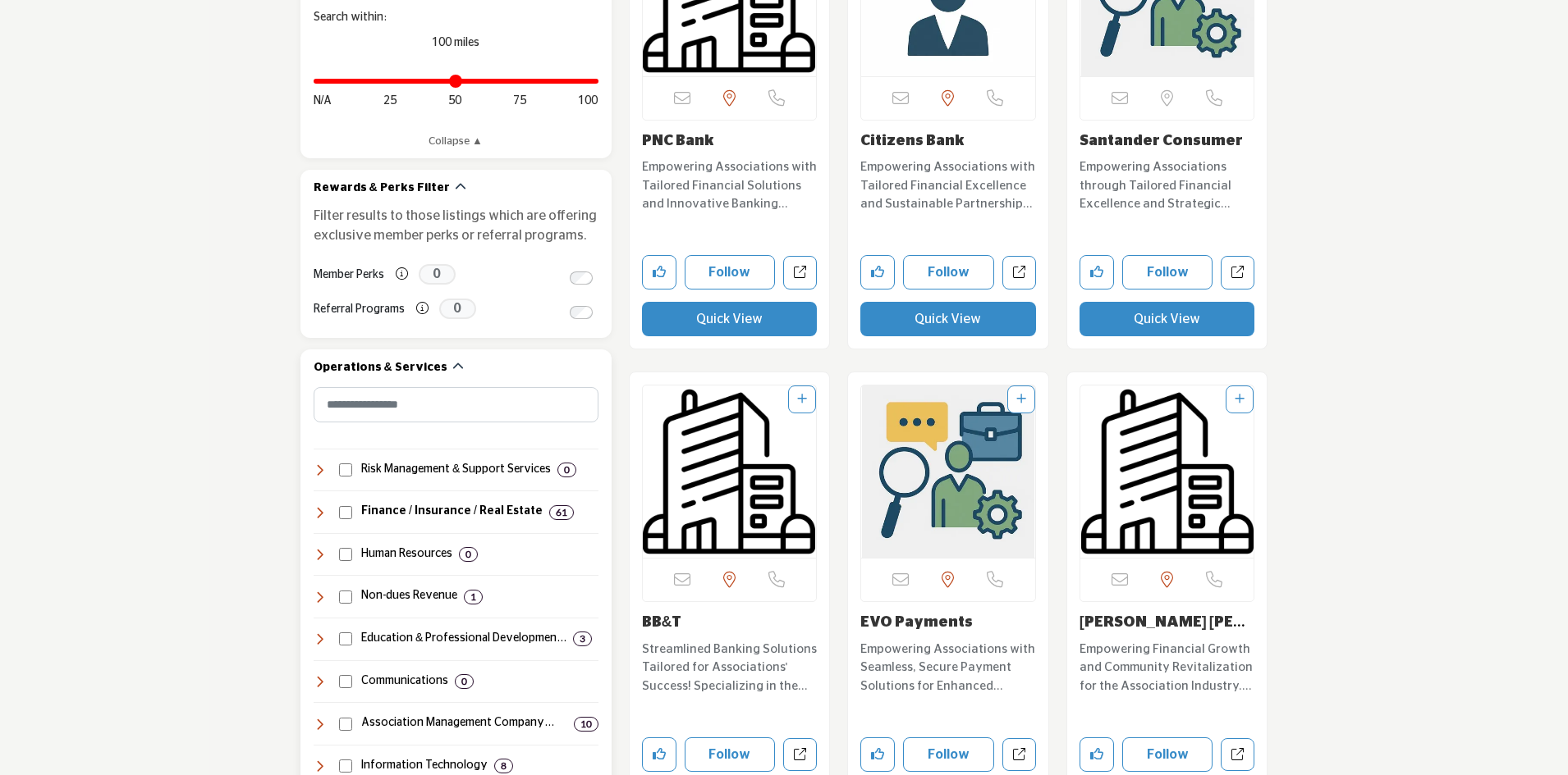
click at [432, 366] on div "Operations & Services" at bounding box center [388, 368] width 150 height 17
click at [452, 366] on icon "button" at bounding box center [458, 367] width 12 height 12
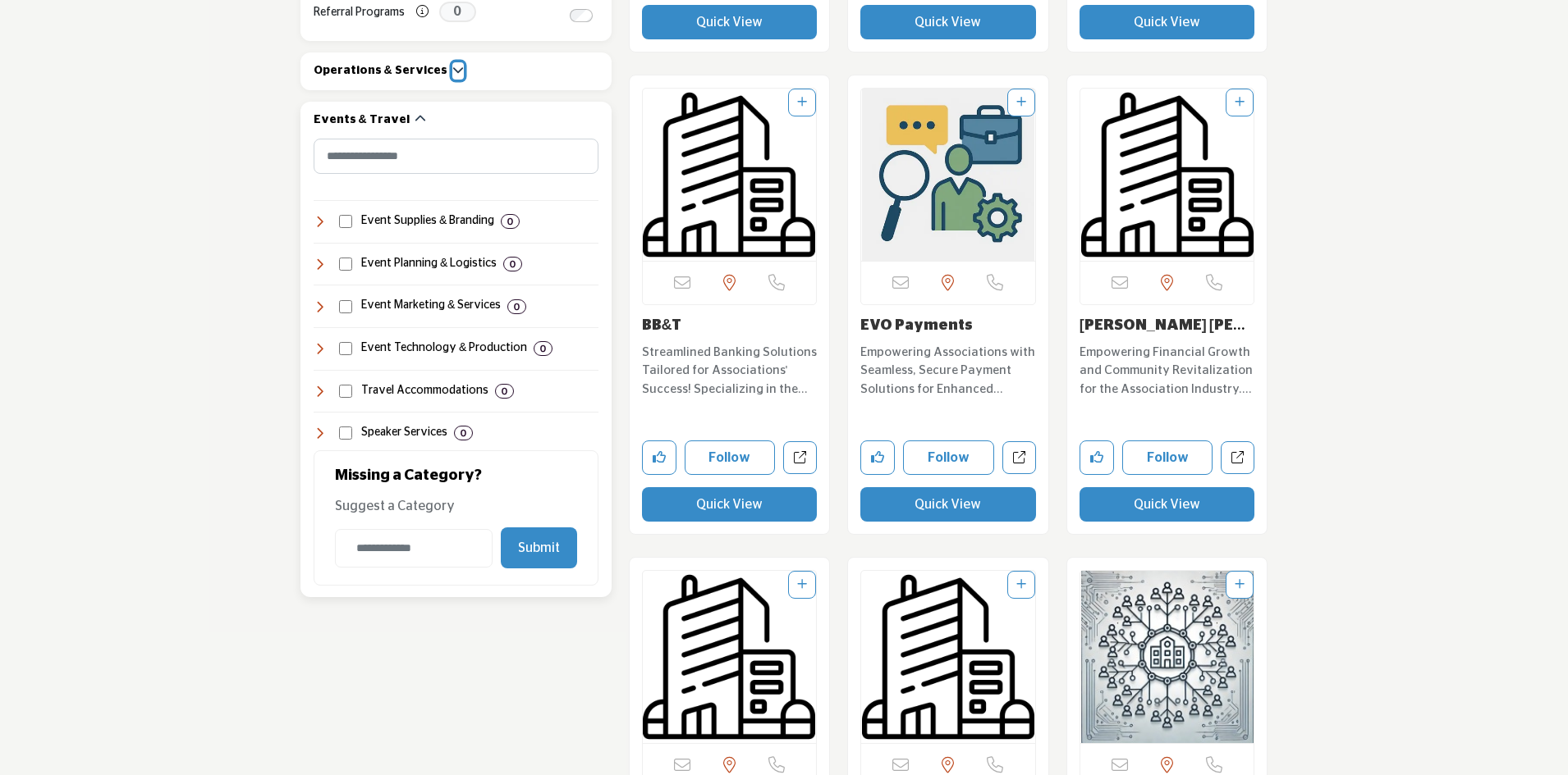
scroll to position [1067, 0]
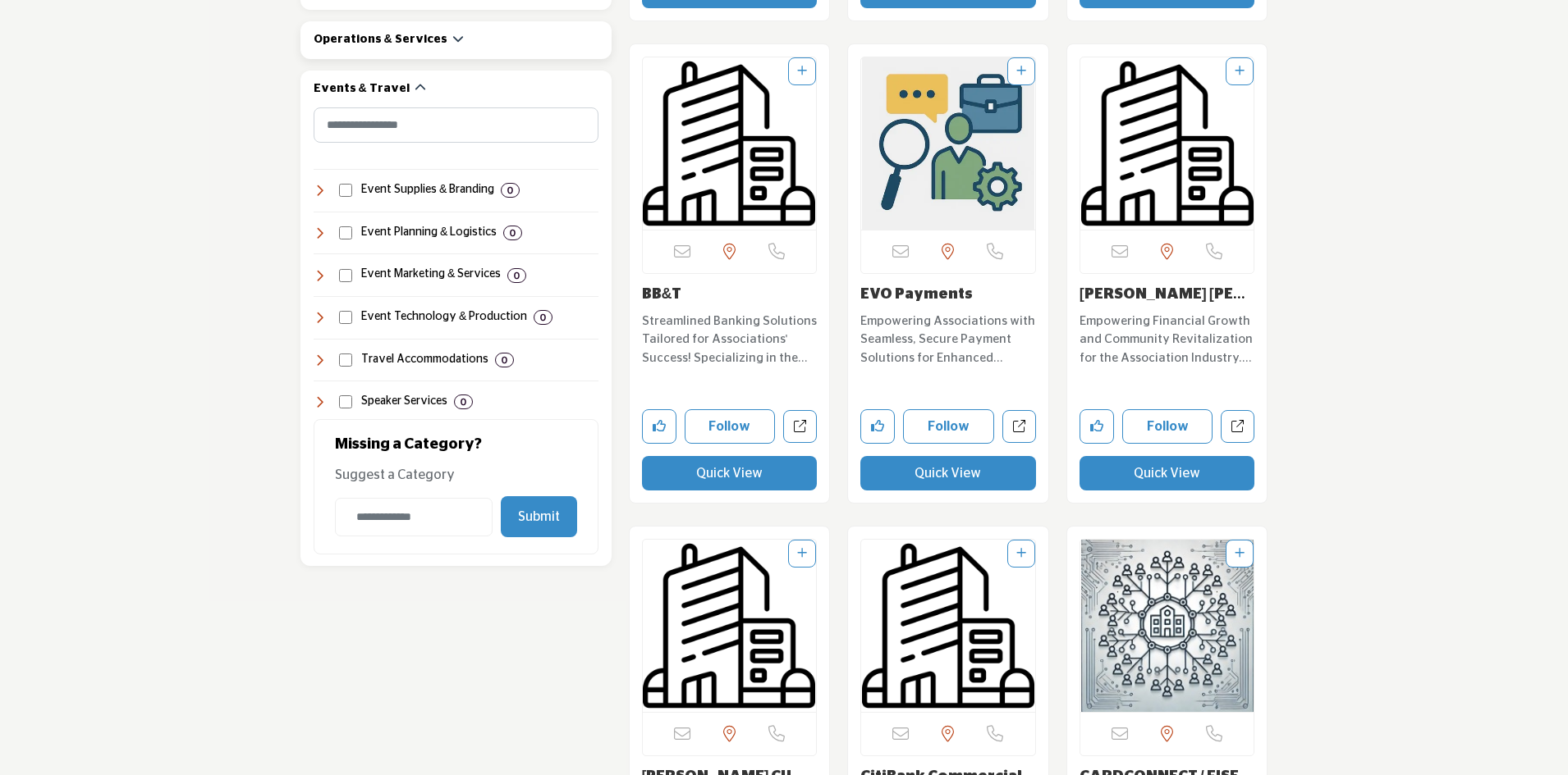
click at [399, 32] on h2 "Operations & Services" at bounding box center [380, 40] width 134 height 16
click at [452, 38] on icon "button" at bounding box center [458, 39] width 12 height 12
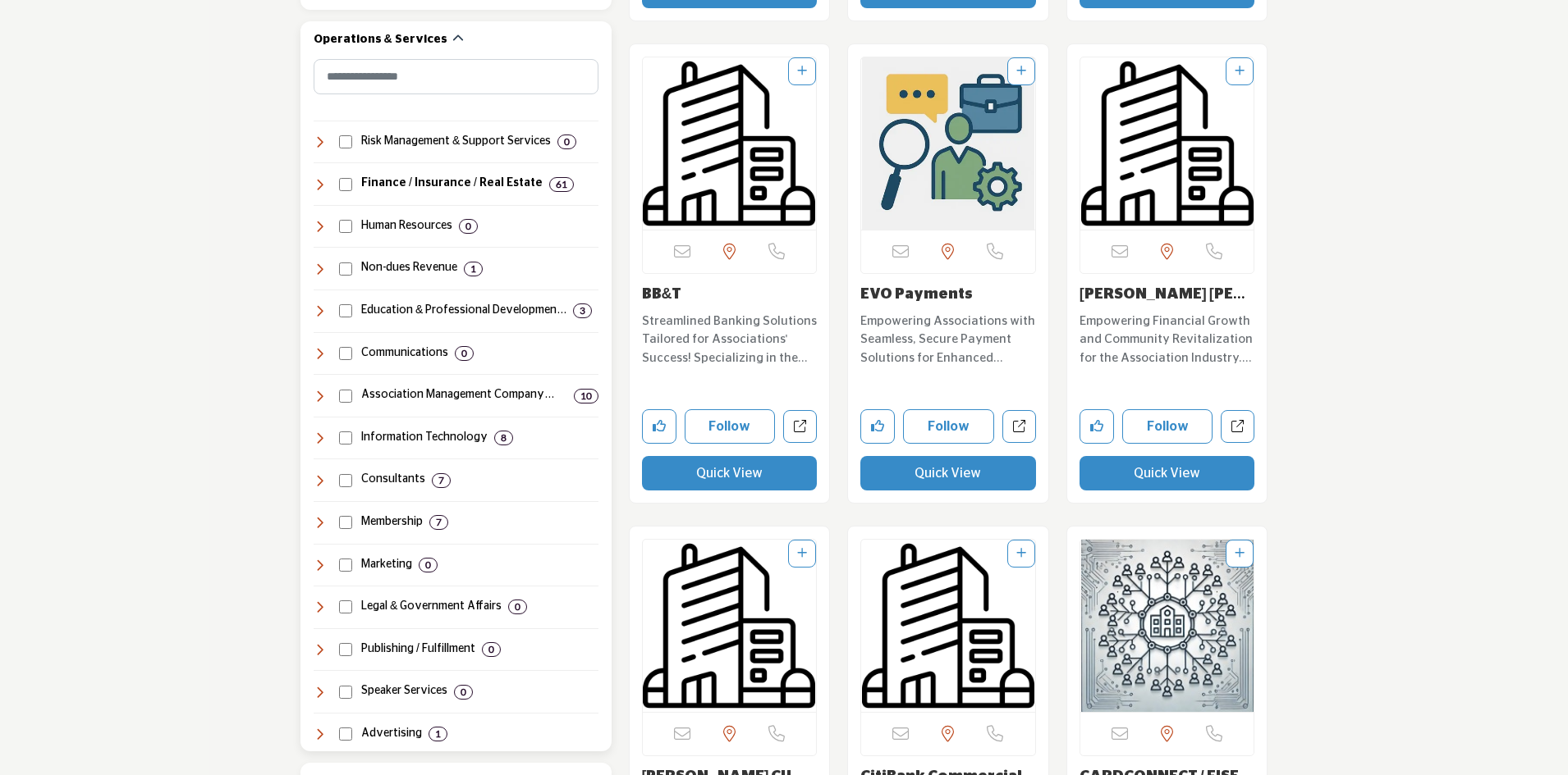
click at [318, 183] on icon at bounding box center [320, 185] width 13 height 13
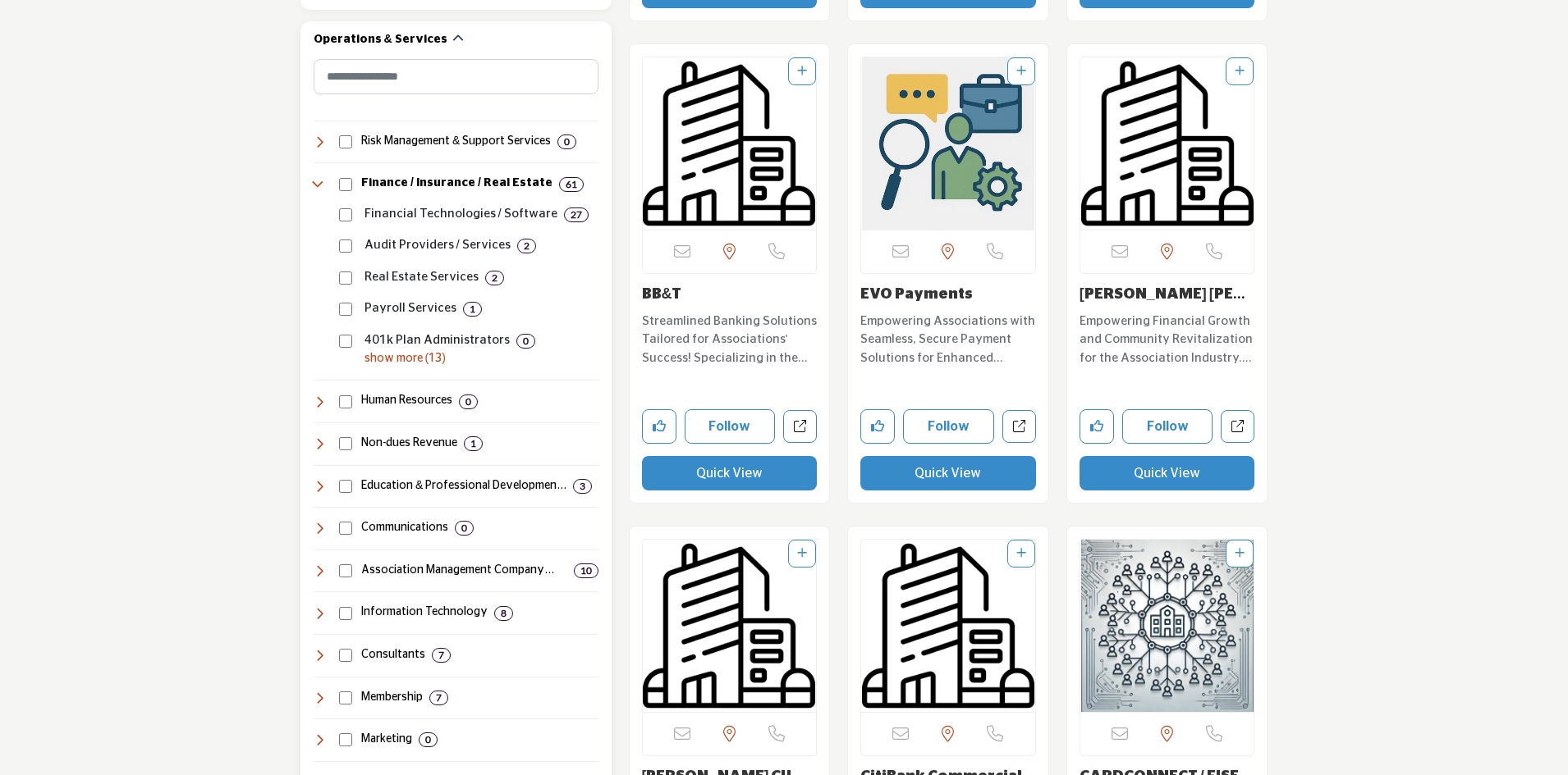
click at [398, 359] on p "show more (13)" at bounding box center [482, 359] width 234 height 17
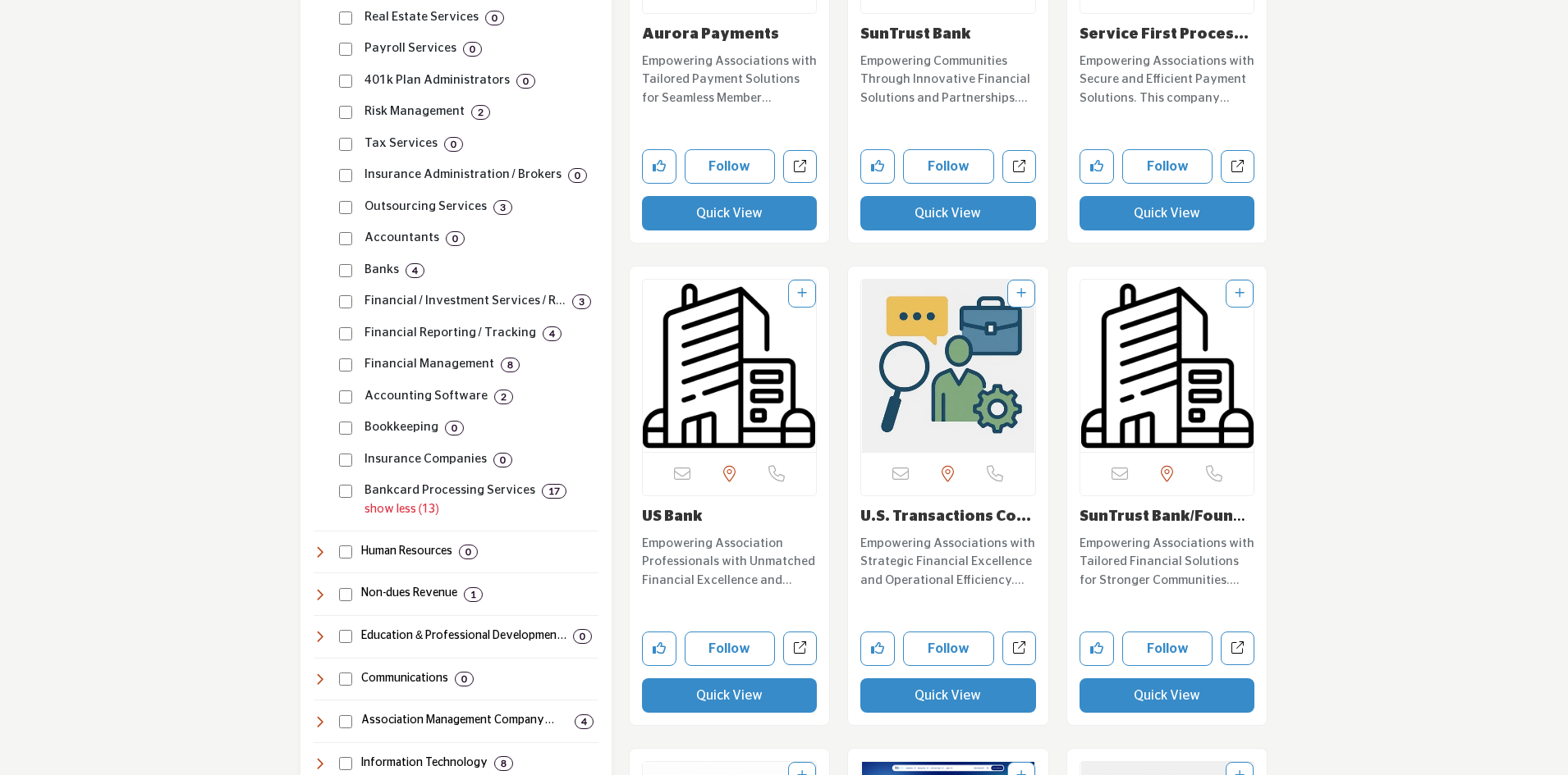
scroll to position [1395, 0]
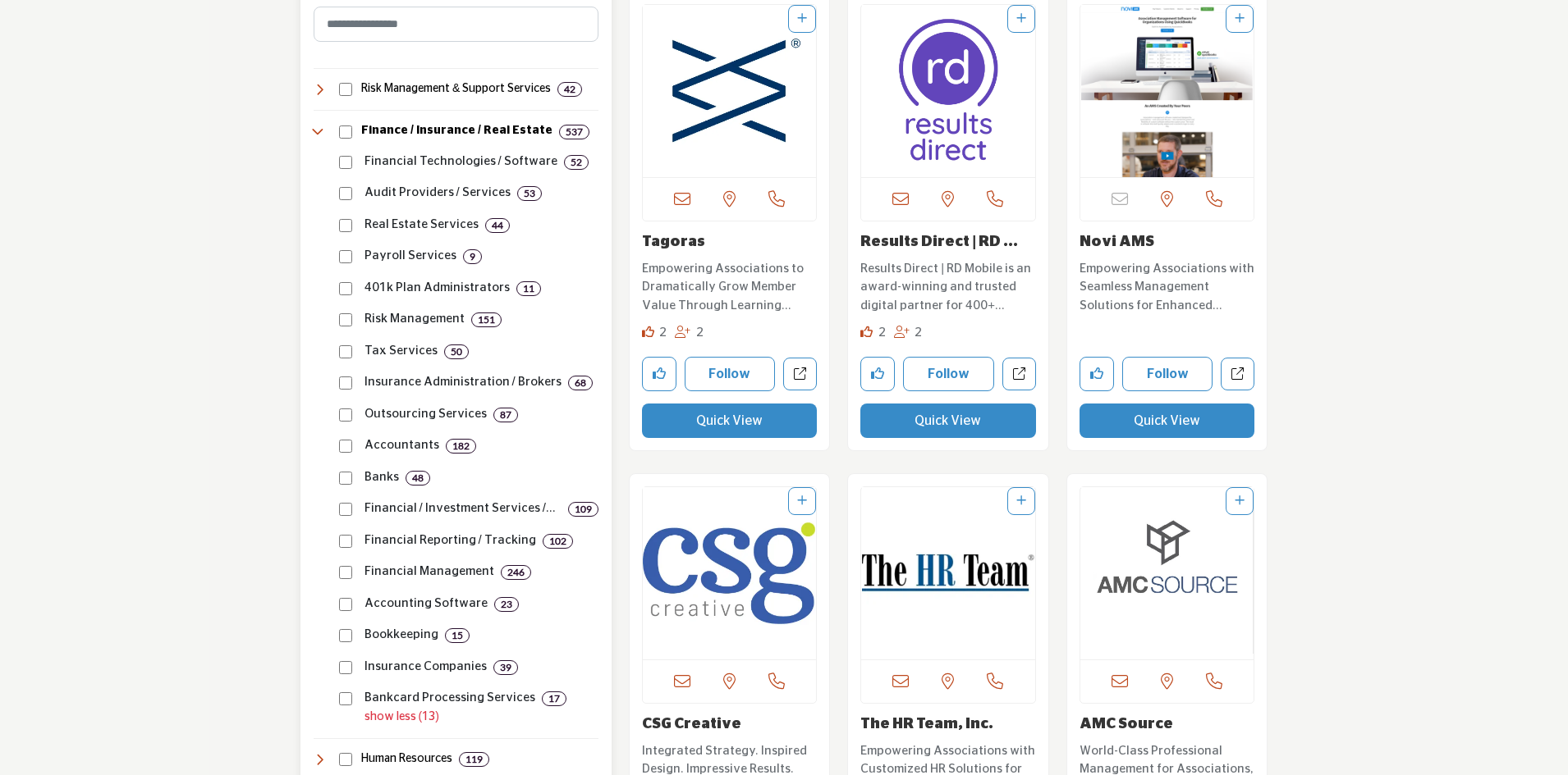
scroll to position [1171, 0]
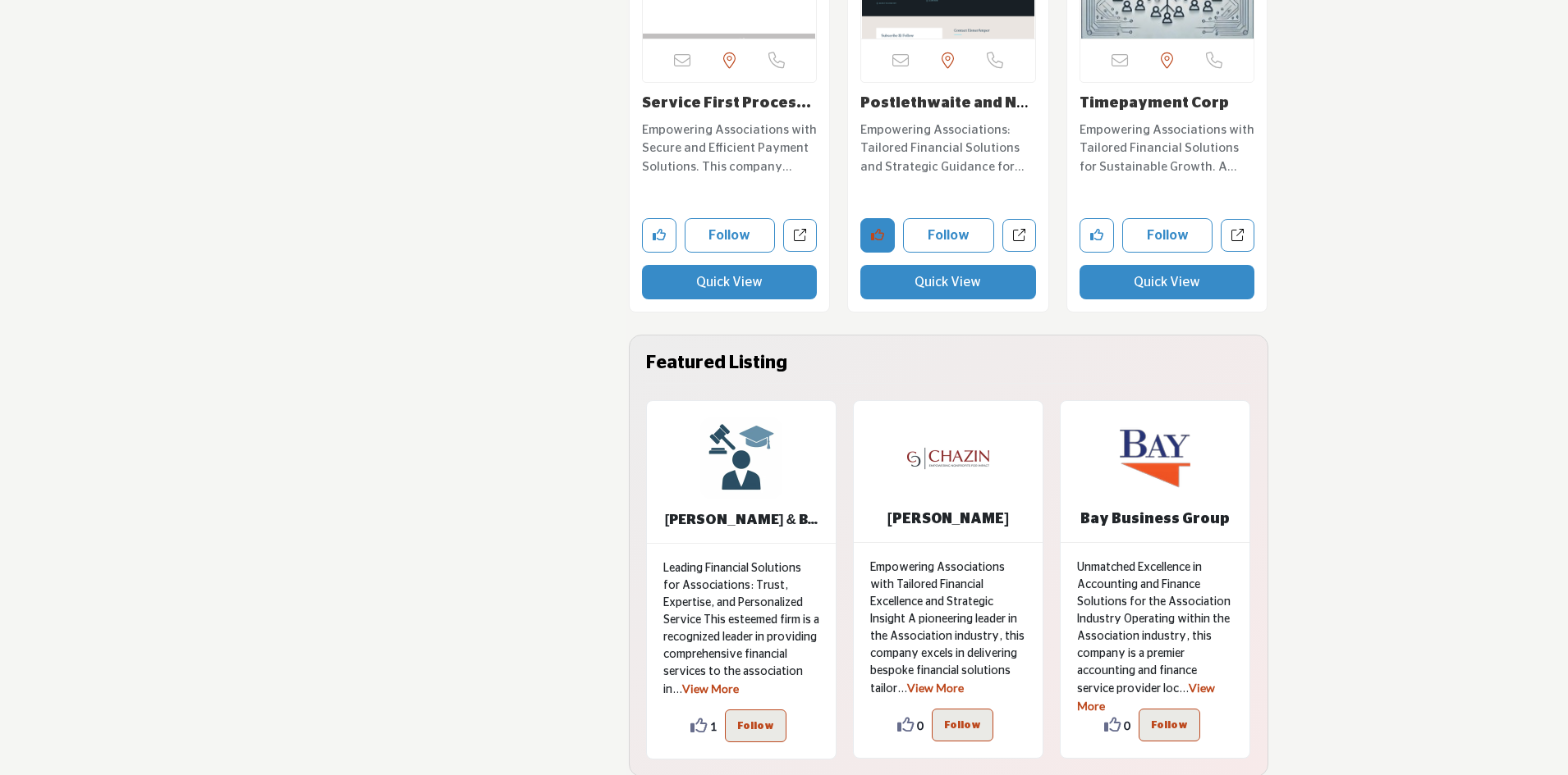
scroll to position [3774, 0]
